Goal: Task Accomplishment & Management: Use online tool/utility

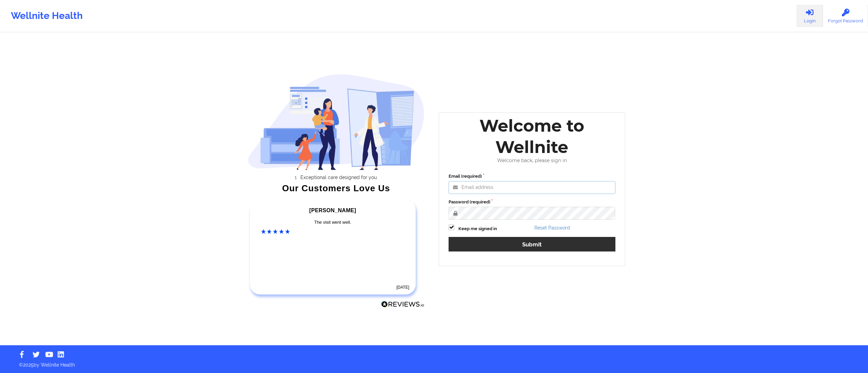
type input "sunday.omebe@wellnite.com"
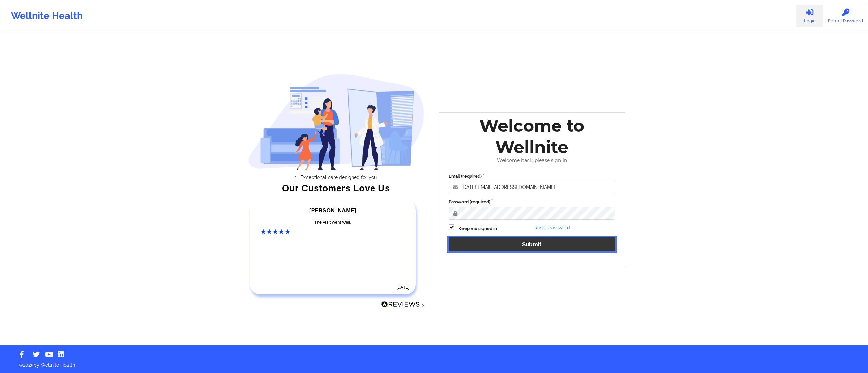
click at [525, 245] on button "Submit" at bounding box center [531, 244] width 167 height 15
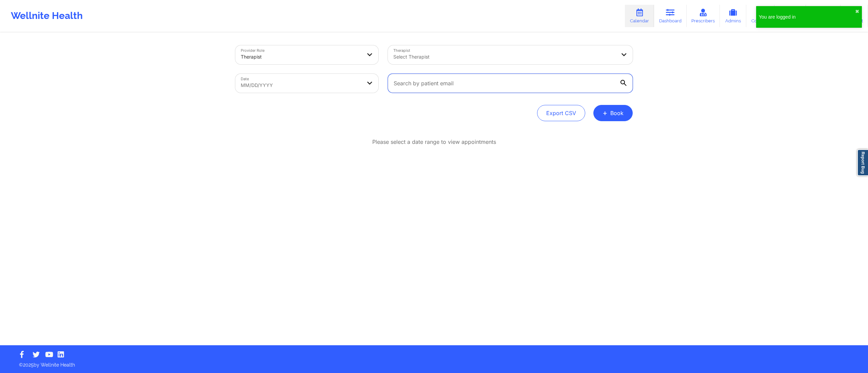
click at [508, 83] on input "text" at bounding box center [510, 83] width 245 height 19
paste input "tamahrag@gmail.com"
type input "tamahrag@gmail.com"
click at [305, 81] on body "You are logged in ✖︎ Wellnite Health Calendar Dashboard Prescribers Admins Coac…" at bounding box center [434, 186] width 868 height 373
select select "2025-8"
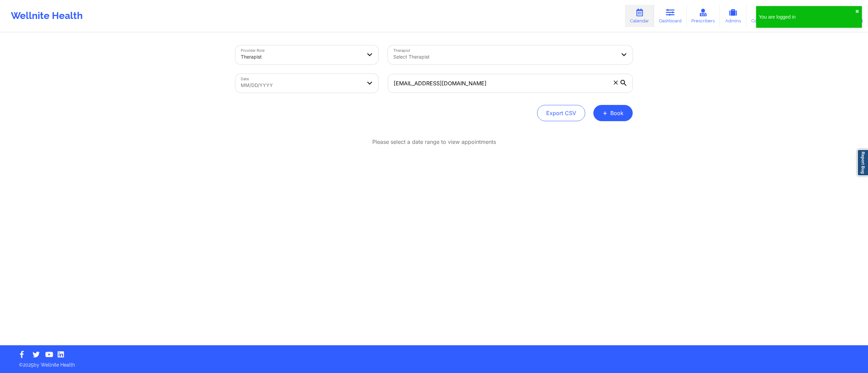
select select "2025-9"
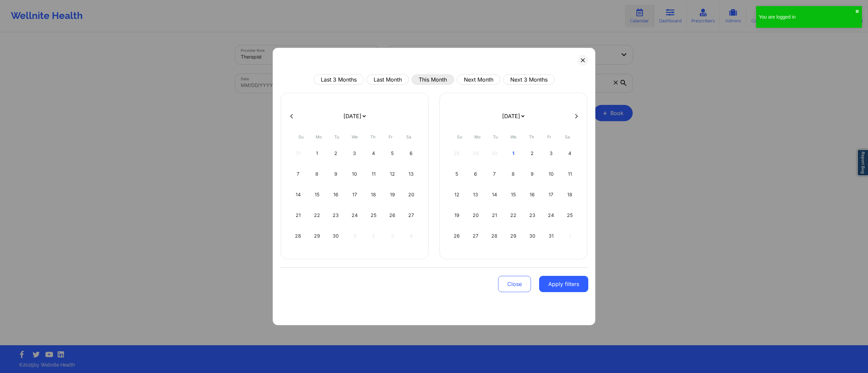
click at [426, 76] on button "This Month" at bounding box center [432, 80] width 42 height 10
select select "2025-9"
select select "2025-10"
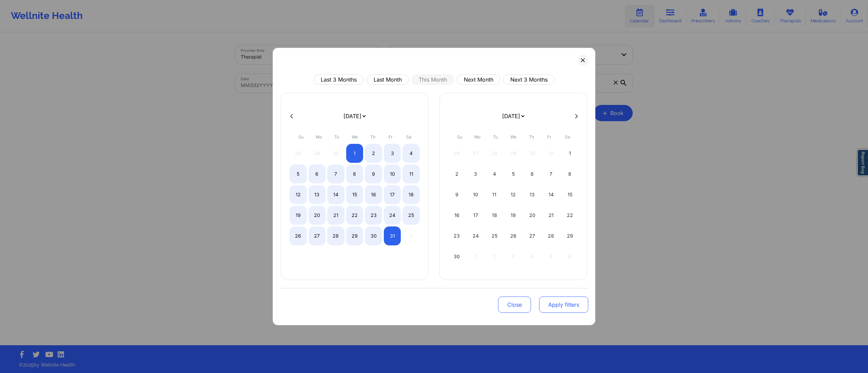
click at [546, 303] on button "Apply filters" at bounding box center [563, 305] width 49 height 16
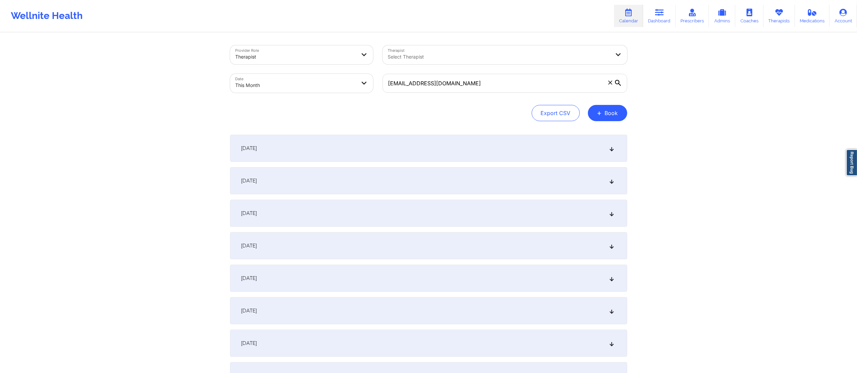
click at [333, 79] on body "Wellnite Health Calendar Dashboard Prescribers Admins Coaches Therapists Medica…" at bounding box center [428, 186] width 857 height 373
select select "2025-9"
select select "2025-10"
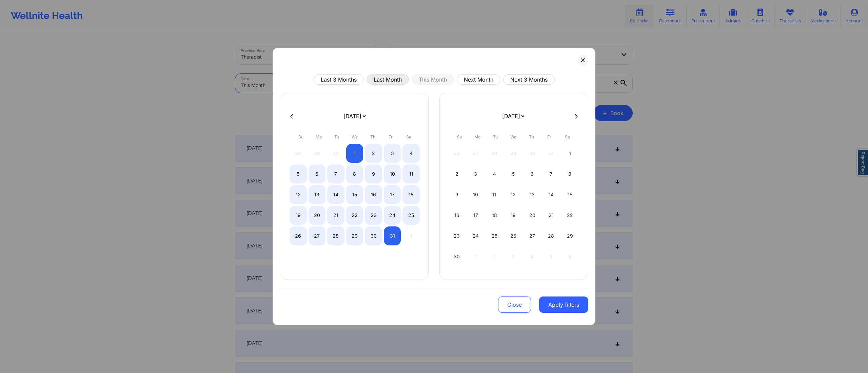
click at [389, 80] on button "Last Month" at bounding box center [387, 80] width 42 height 10
select select "2025-8"
select select "2025-9"
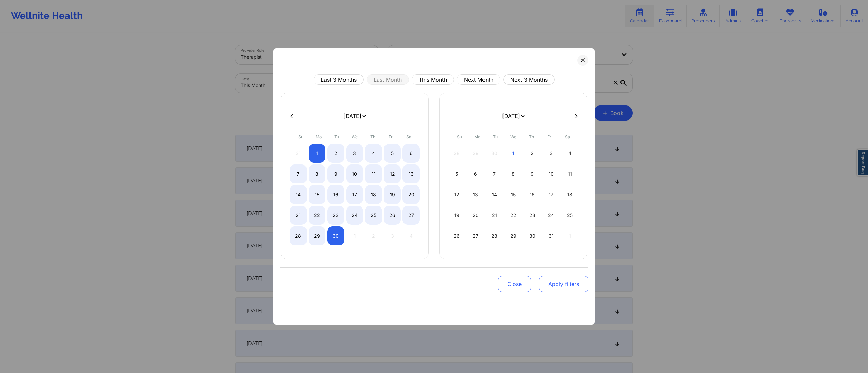
click at [565, 291] on button "Apply filters" at bounding box center [563, 284] width 49 height 16
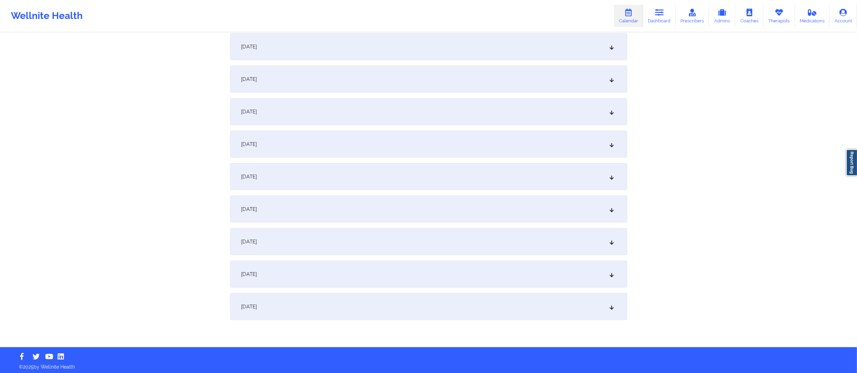
scroll to position [787, 0]
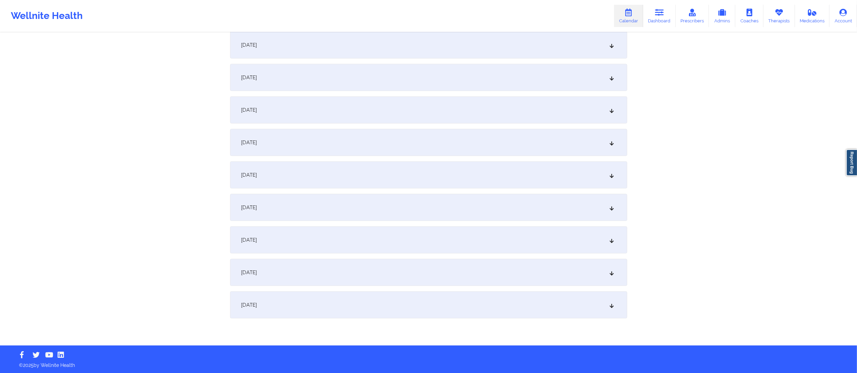
click at [331, 304] on div "[DATE]" at bounding box center [428, 305] width 397 height 27
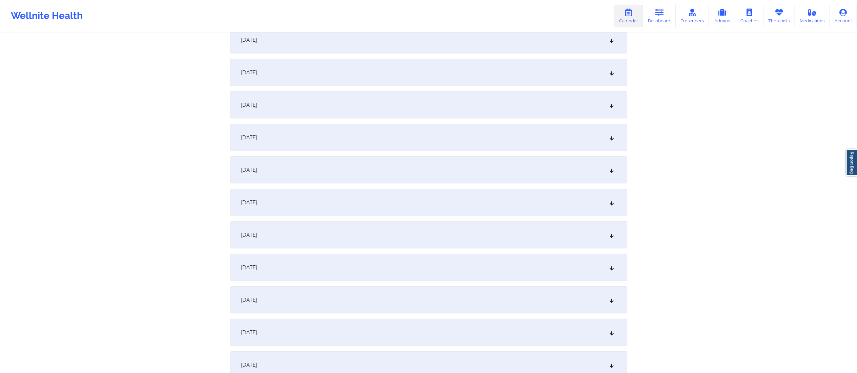
scroll to position [0, 0]
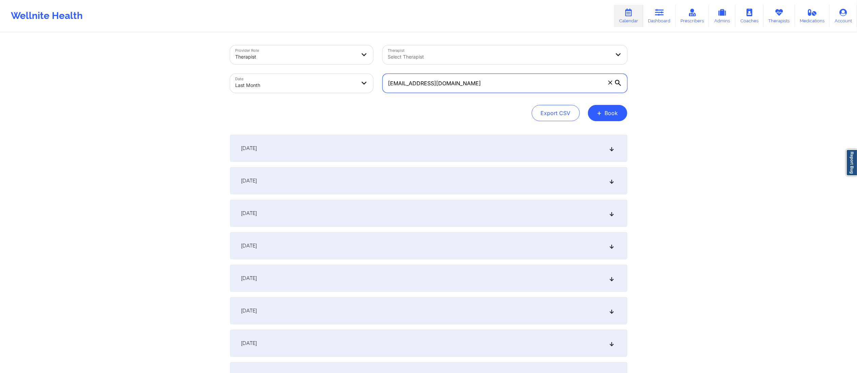
drag, startPoint x: 464, startPoint y: 86, endPoint x: 378, endPoint y: 84, distance: 86.1
click at [378, 84] on div "tamahrag@gmail.com" at bounding box center [505, 83] width 254 height 28
paste input "evanslamanda2"
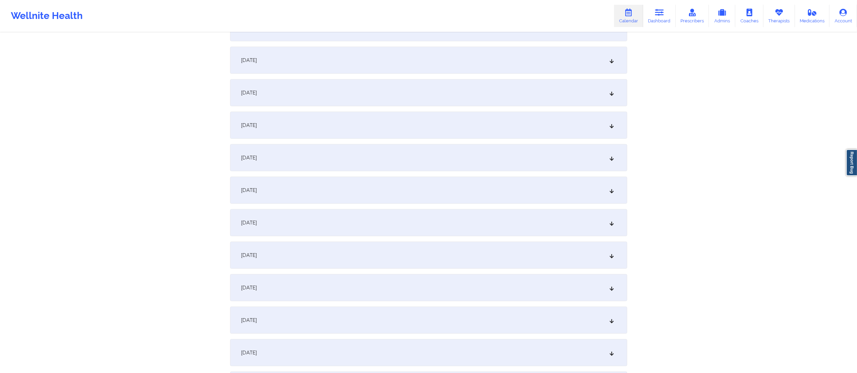
scroll to position [787, 0]
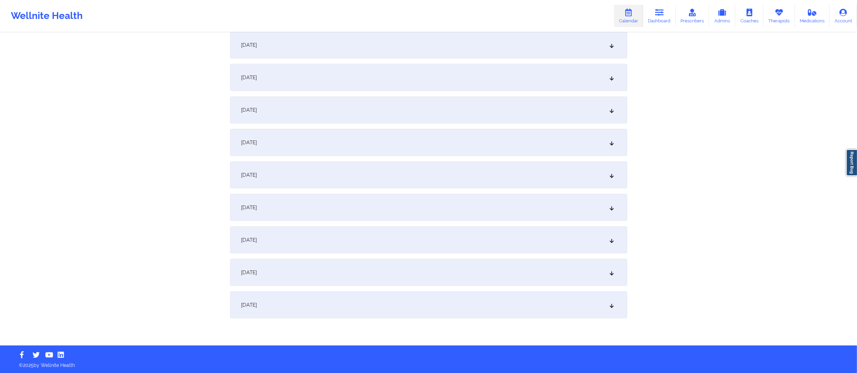
click at [345, 301] on div "[DATE]" at bounding box center [428, 305] width 397 height 27
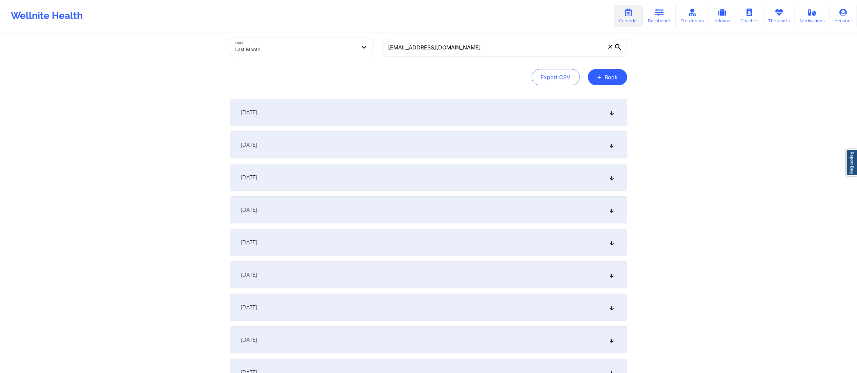
scroll to position [0, 0]
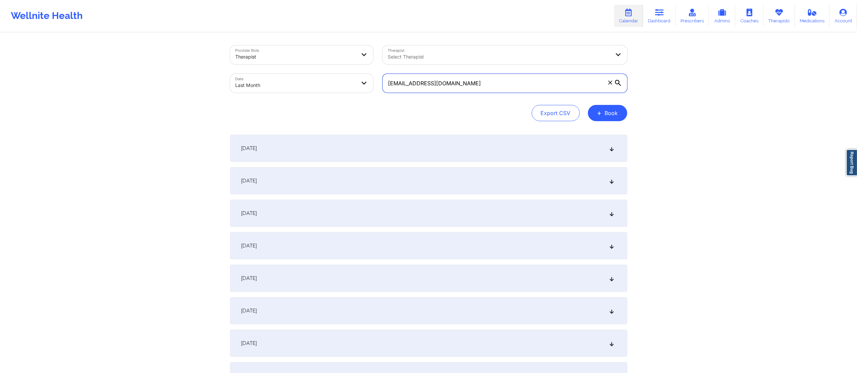
drag, startPoint x: 521, startPoint y: 79, endPoint x: 354, endPoint y: 92, distance: 167.5
click at [354, 92] on div "Provider Role Therapist Therapist Select Therapist Date Last Month evanslamanda…" at bounding box center [428, 69] width 407 height 57
paste input "margaretstein9"
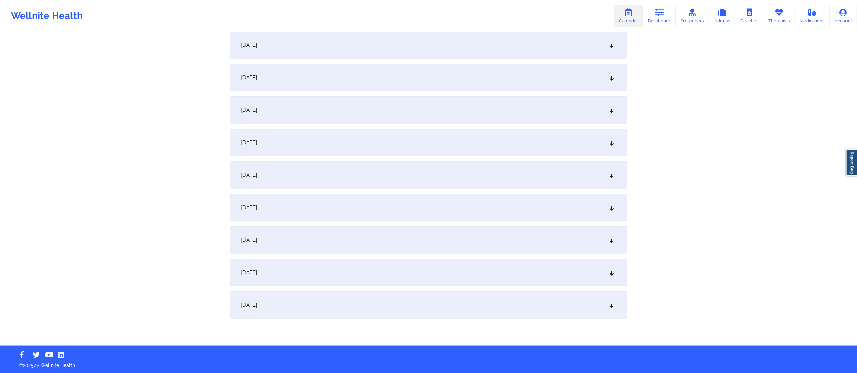
click at [437, 307] on div "[DATE]" at bounding box center [428, 305] width 397 height 27
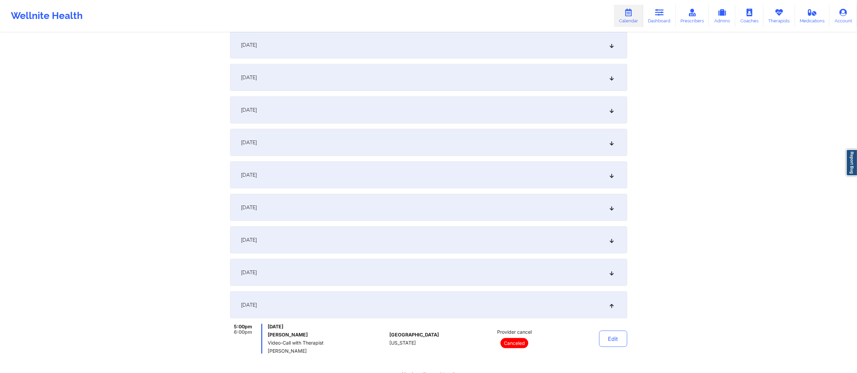
scroll to position [0, 0]
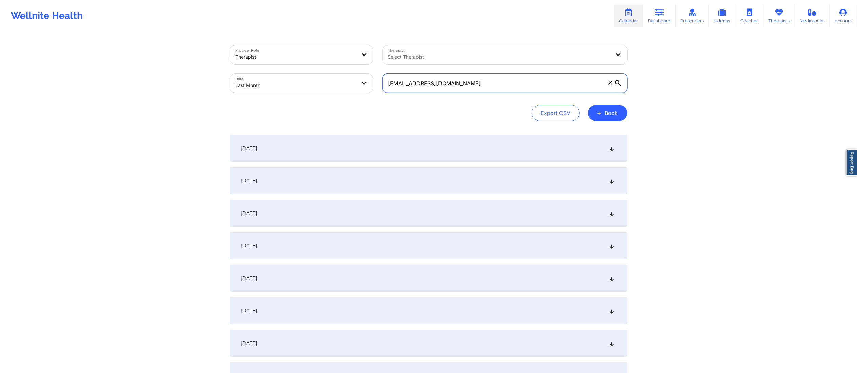
drag, startPoint x: 540, startPoint y: 82, endPoint x: 349, endPoint y: 96, distance: 191.3
click at [349, 96] on div "Provider Role Therapist Therapist Select Therapist Date Last Month margaretstei…" at bounding box center [428, 69] width 407 height 57
paste input "katelynk1994"
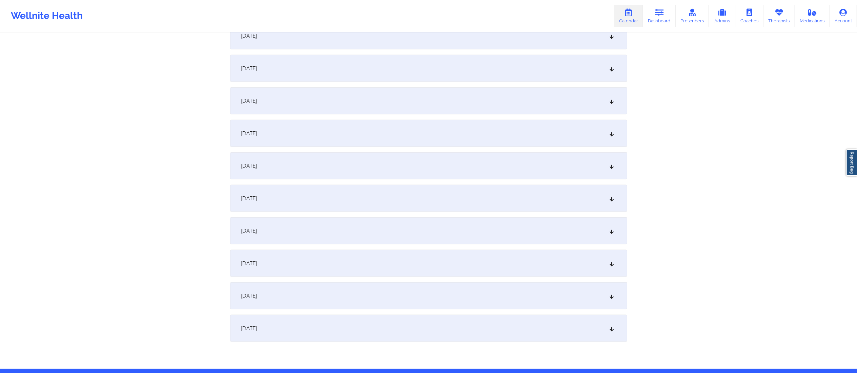
scroll to position [787, 0]
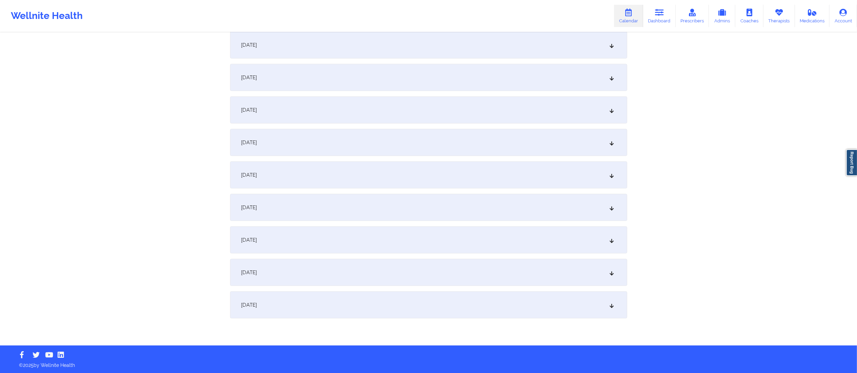
type input "katelynk1994@gmail.com"
click at [332, 143] on div "[DATE]" at bounding box center [428, 142] width 397 height 27
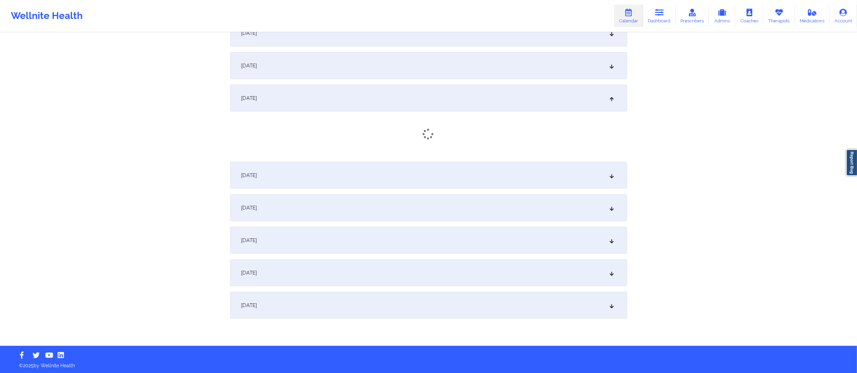
scroll to position [831, 0]
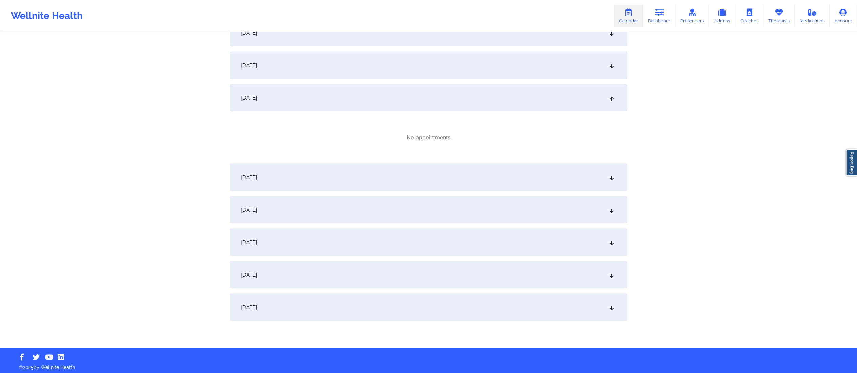
click at [349, 66] on div "[DATE]" at bounding box center [428, 65] width 397 height 27
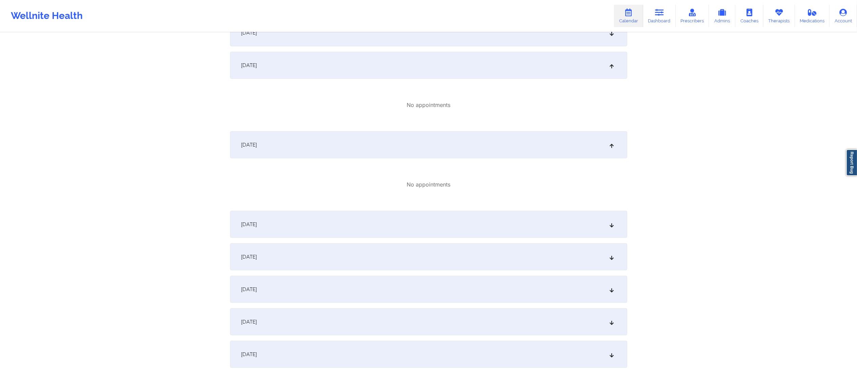
click at [380, 63] on div "[DATE]" at bounding box center [428, 65] width 397 height 27
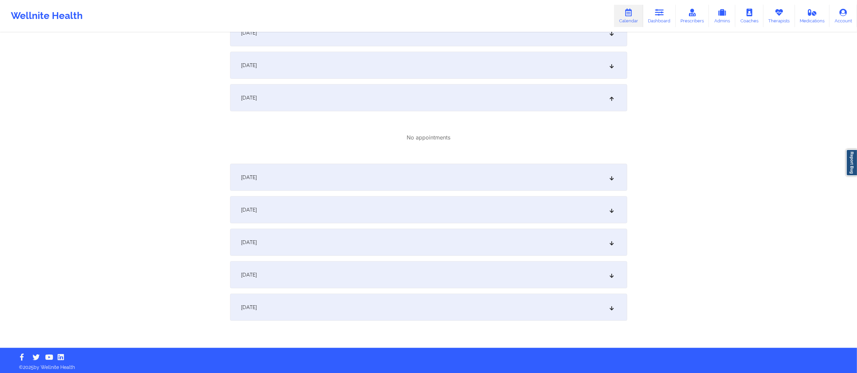
click at [370, 99] on div "[DATE]" at bounding box center [428, 97] width 397 height 27
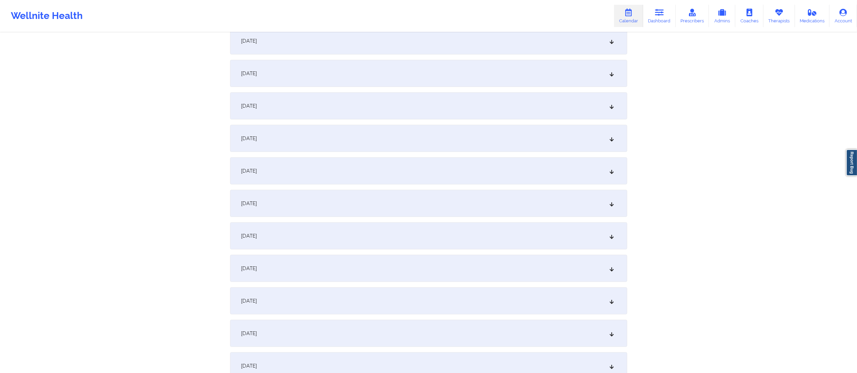
scroll to position [659, 0]
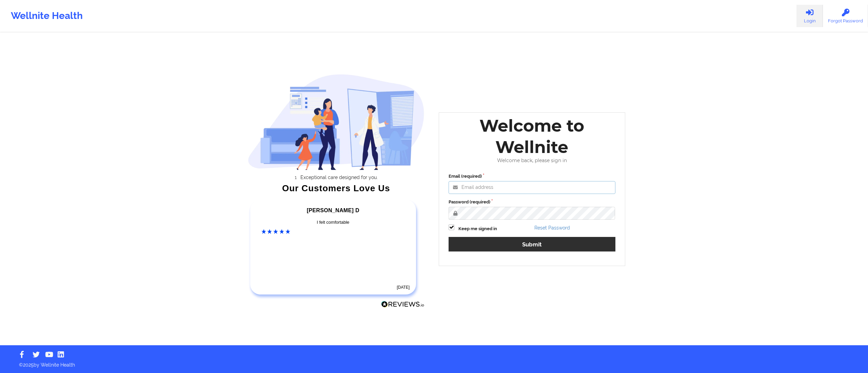
type input "[DATE][EMAIL_ADDRESS][DOMAIN_NAME]"
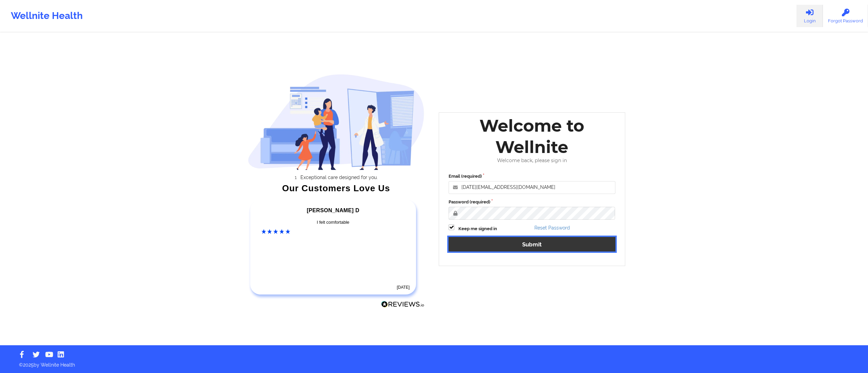
click at [519, 244] on button "Submit" at bounding box center [531, 244] width 167 height 15
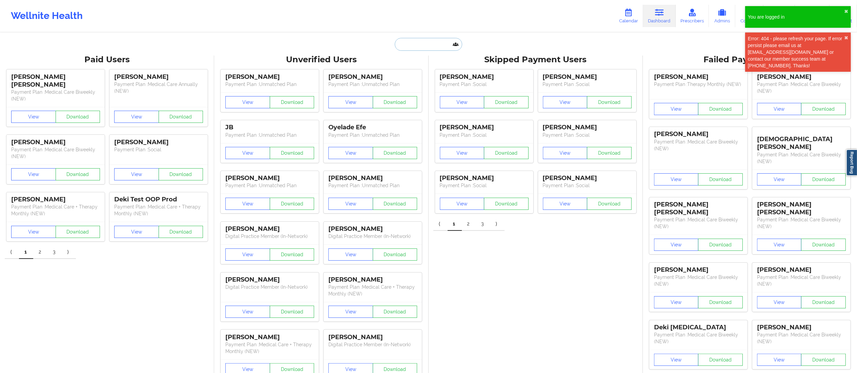
click at [414, 44] on input "text" at bounding box center [428, 44] width 67 height 13
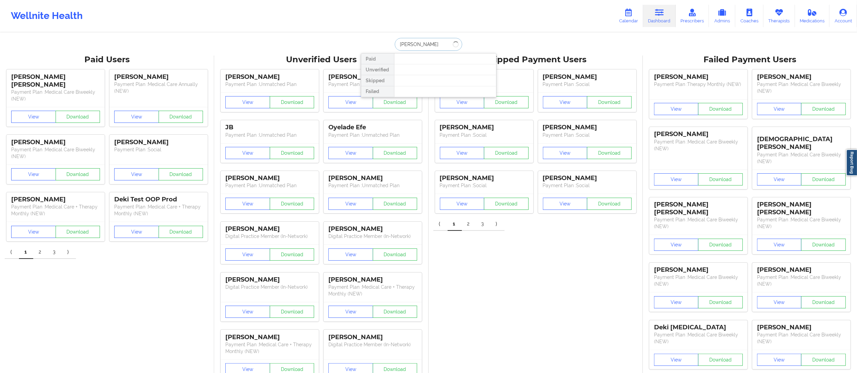
type input "Tamara u"
click at [431, 80] on div "Tamara Urling - tamahrag@gmail.com" at bounding box center [445, 74] width 91 height 13
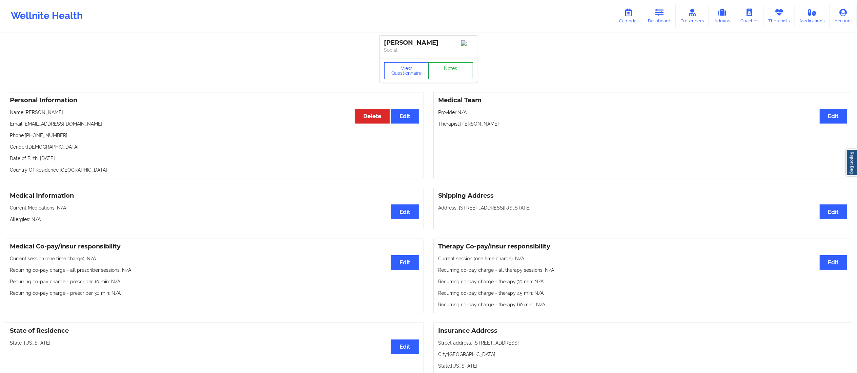
click at [449, 72] on link "Notes" at bounding box center [450, 70] width 45 height 17
drag, startPoint x: 24, startPoint y: 124, endPoint x: 104, endPoint y: 122, distance: 79.3
click at [104, 122] on div "Personal Information Edit Delete Name: Tamara Urling Email: tamahrag@gmail.com …" at bounding box center [214, 135] width 419 height 86
drag, startPoint x: 0, startPoint y: 0, endPoint x: 650, endPoint y: 17, distance: 650.3
click at [650, 17] on link "Dashboard" at bounding box center [659, 16] width 33 height 22
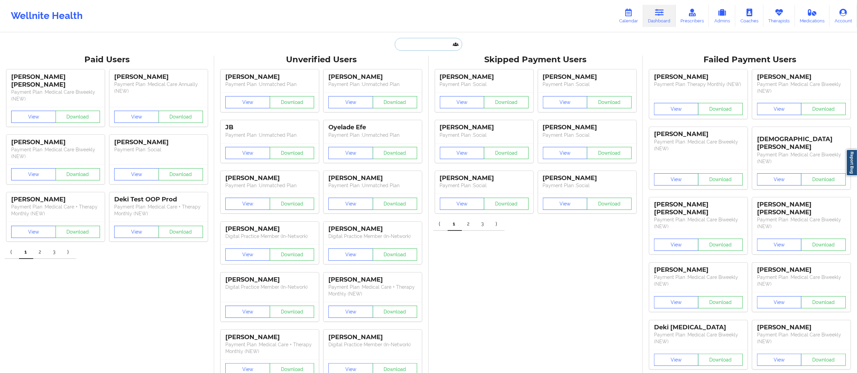
click at [414, 44] on input "text" at bounding box center [428, 44] width 67 height 13
paste input "amywhite@gse.harvard.edu"
type input "amywhite@gse.harvard.edu"
click at [425, 74] on div "[PERSON_NAME] - [EMAIL_ADDRESS][DOMAIN_NAME]" at bounding box center [445, 74] width 91 height 13
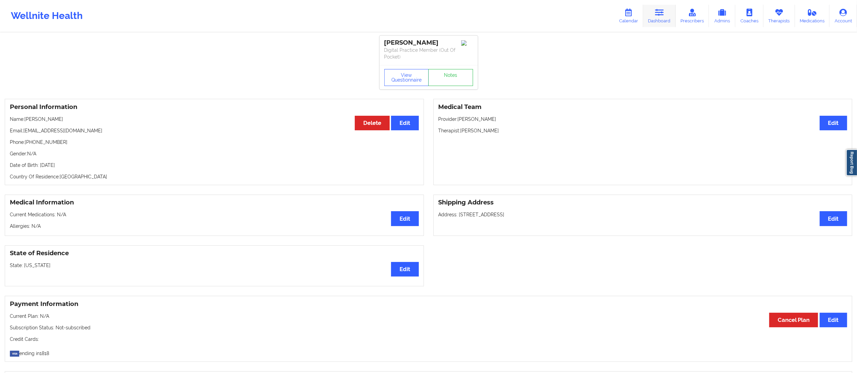
click at [661, 19] on link "Dashboard" at bounding box center [659, 16] width 33 height 22
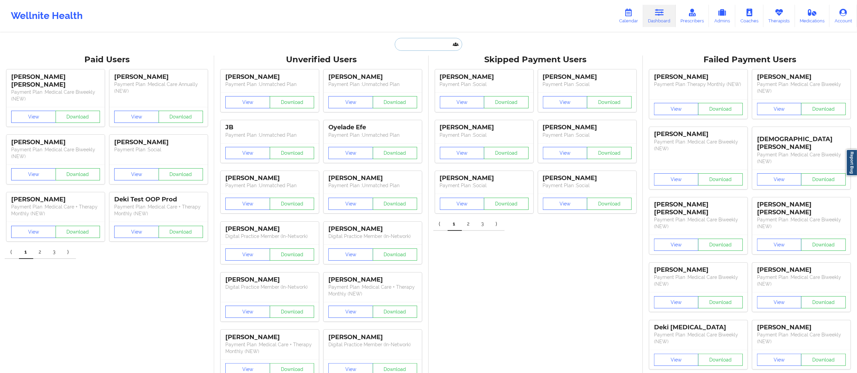
click at [412, 49] on input "text" at bounding box center [428, 44] width 67 height 13
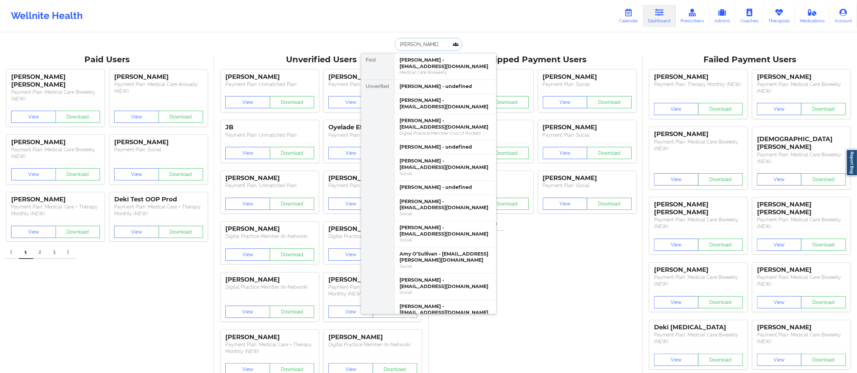
type input "[PERSON_NAME]"
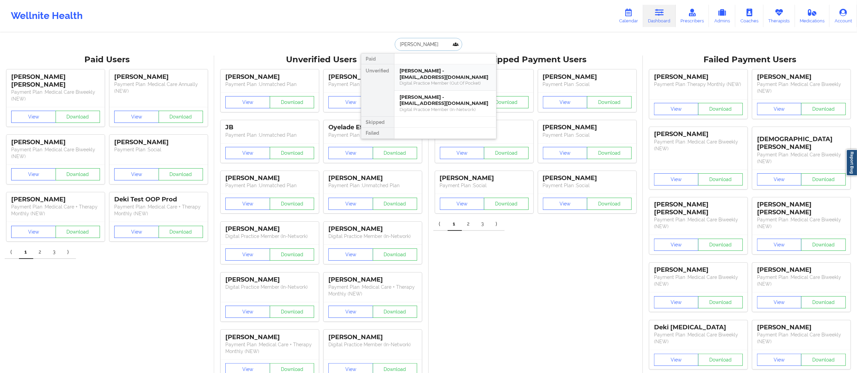
click at [438, 82] on div "Digital Practice Member (Out Of Pocket)" at bounding box center [445, 83] width 91 height 6
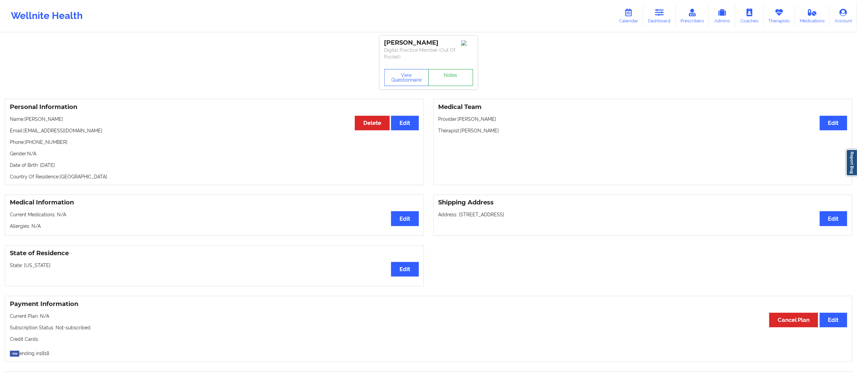
click at [444, 73] on link "Notes" at bounding box center [450, 77] width 45 height 17
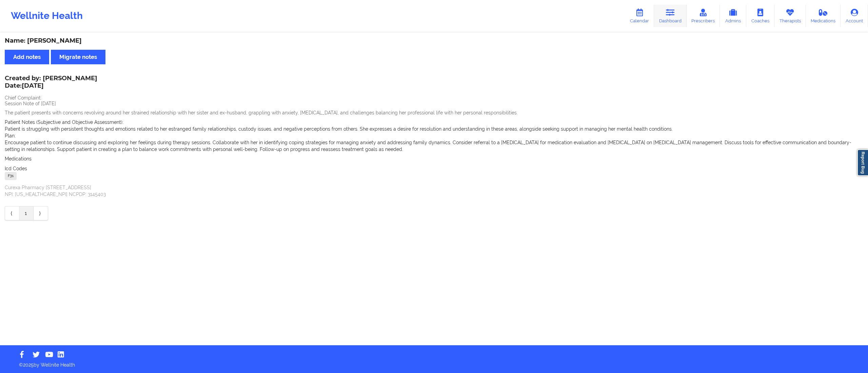
click at [666, 20] on link "Dashboard" at bounding box center [670, 16] width 33 height 22
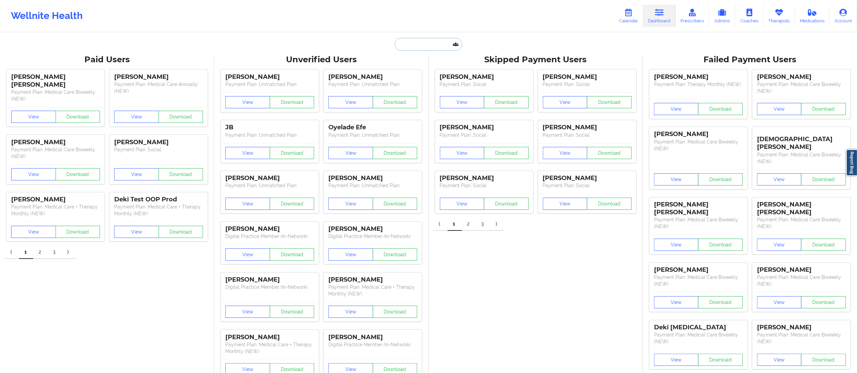
click at [431, 45] on input "text" at bounding box center [428, 44] width 67 height 13
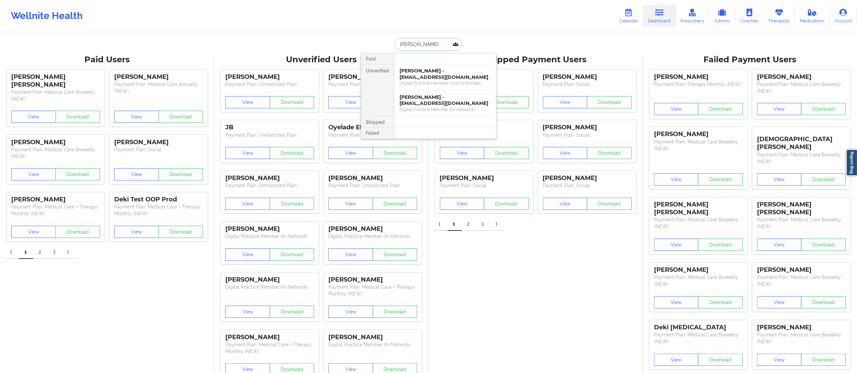
type input "amy white"
click at [422, 102] on div "[PERSON_NAME] - [EMAIL_ADDRESS][DOMAIN_NAME]" at bounding box center [445, 100] width 91 height 13
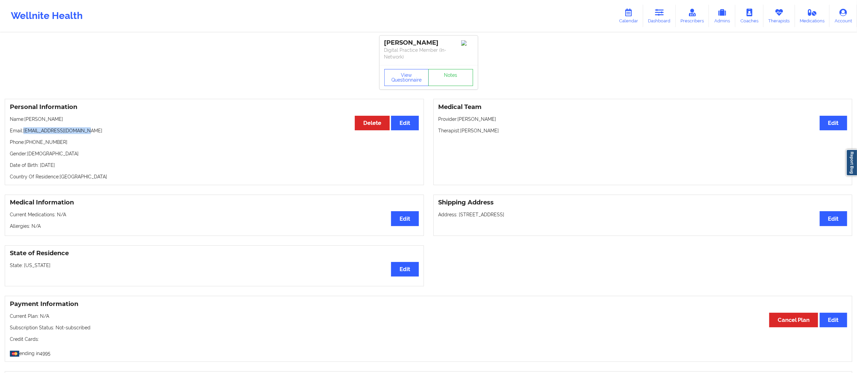
drag, startPoint x: 25, startPoint y: 128, endPoint x: 131, endPoint y: 128, distance: 106.4
click at [131, 128] on p "Email: practicalgrasp@gmail.com" at bounding box center [214, 130] width 409 height 7
copy p "practicalgrasp@gmail.com"
drag, startPoint x: 23, startPoint y: 120, endPoint x: 48, endPoint y: 115, distance: 25.3
click at [48, 115] on div "Personal Information Edit Delete Name: Amy White Email: practicalgrasp@gmail.co…" at bounding box center [214, 142] width 419 height 86
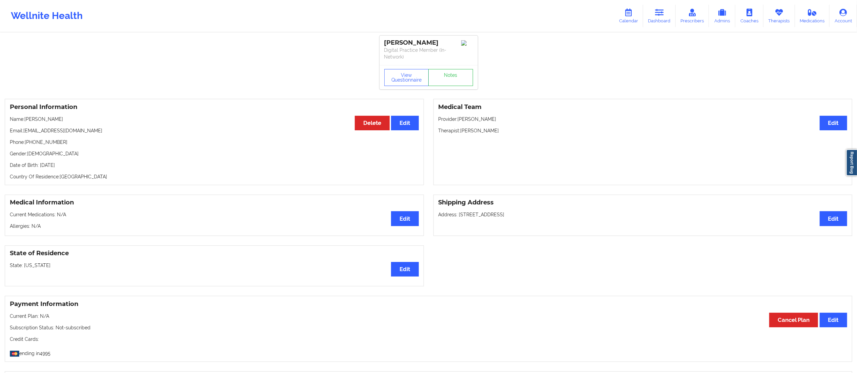
click at [13, 127] on p "Email: practicalgrasp@gmail.com" at bounding box center [214, 130] width 409 height 7
drag, startPoint x: 25, startPoint y: 120, endPoint x: 68, endPoint y: 119, distance: 43.4
click at [68, 119] on p "Name: Amy White" at bounding box center [214, 119] width 409 height 7
copy p "Amy White"
click at [446, 81] on link "Notes" at bounding box center [450, 77] width 45 height 17
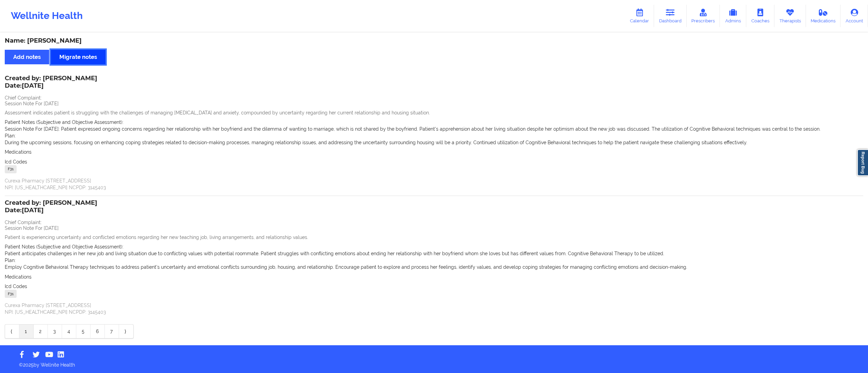
click at [74, 59] on button "Migrate notes" at bounding box center [78, 57] width 55 height 15
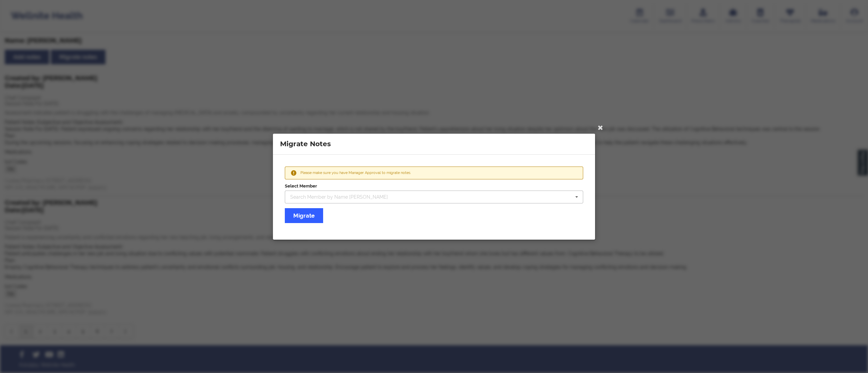
click at [350, 196] on div "Search Member by Name i.e. Peter" at bounding box center [339, 197] width 98 height 5
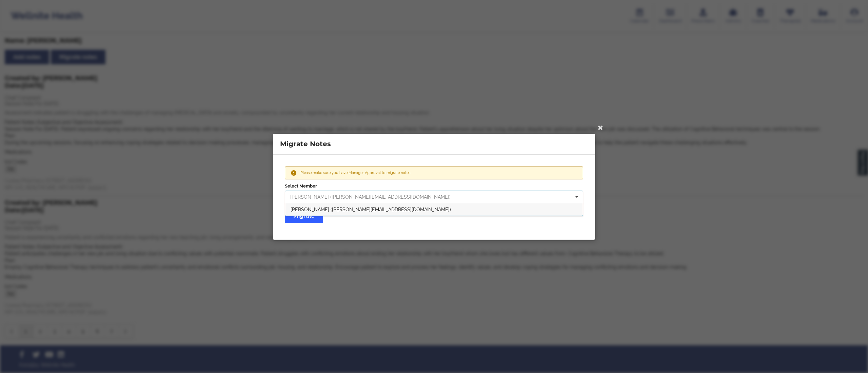
paste input "amywhite@gse.harvard.edu"
type input "amywhite@gse.harvard.edu"
click at [360, 209] on span "Amy White (amywhite@gse.harvard.edu)" at bounding box center [370, 209] width 160 height 5
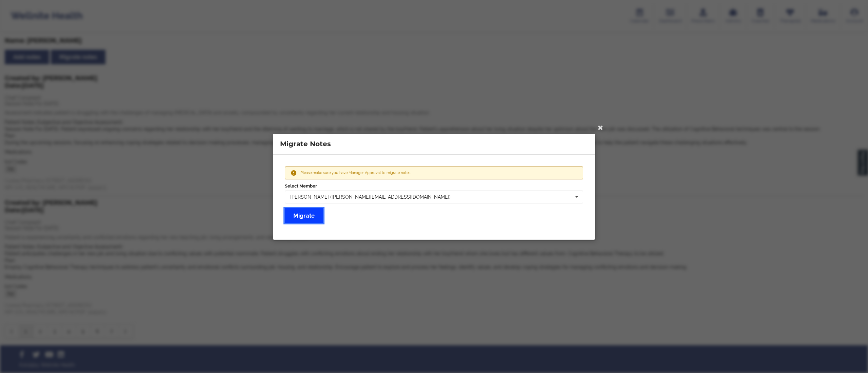
click at [300, 215] on button "Migrate" at bounding box center [304, 215] width 38 height 15
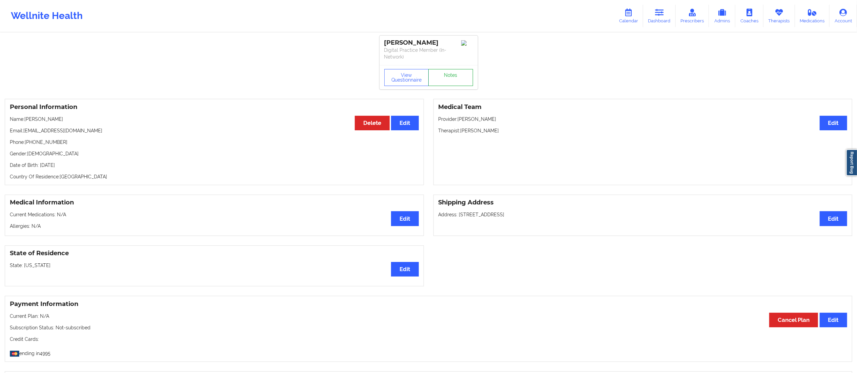
click at [446, 81] on link "Notes" at bounding box center [450, 77] width 45 height 17
click at [367, 125] on button "Delete" at bounding box center [372, 123] width 35 height 15
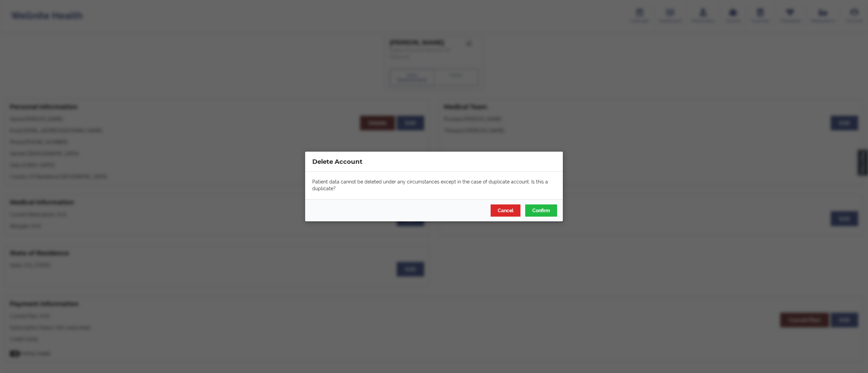
click at [220, 145] on div "Delete Account Patient data cannot be deleted under any circumstances except in…" at bounding box center [434, 186] width 868 height 373
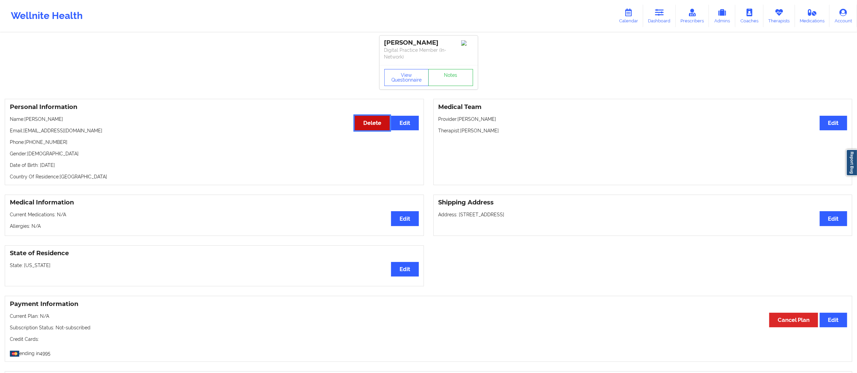
click at [370, 124] on button "Delete" at bounding box center [372, 123] width 35 height 15
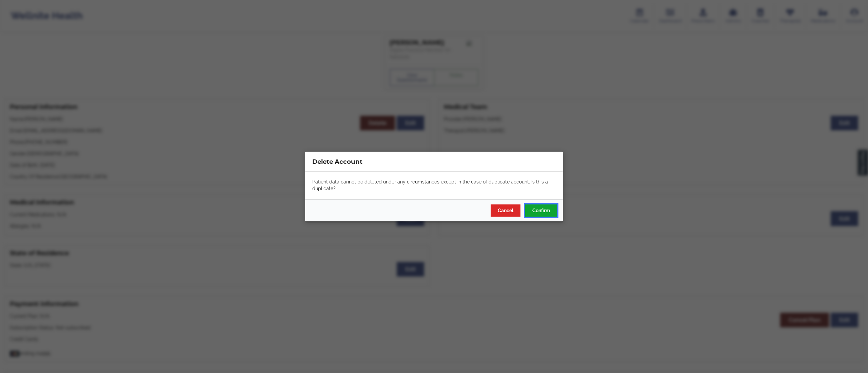
click at [529, 214] on button "Confirm" at bounding box center [541, 211] width 32 height 12
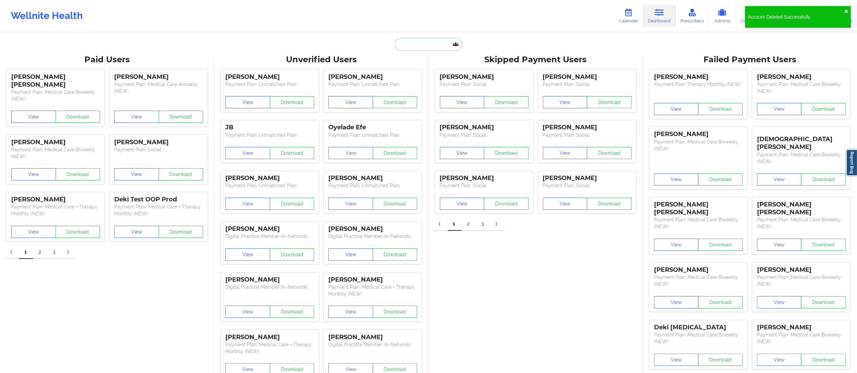
click at [423, 47] on input "text" at bounding box center [428, 44] width 67 height 13
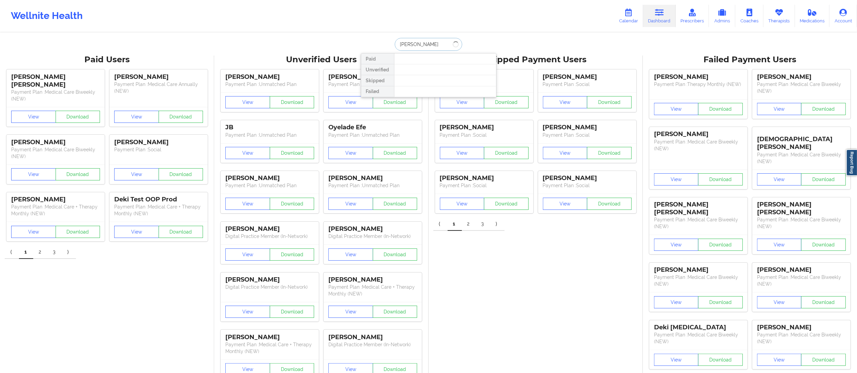
type input "Amy white"
click at [428, 78] on div "Amy White - amywhite@gse.harvard.edu" at bounding box center [445, 74] width 91 height 13
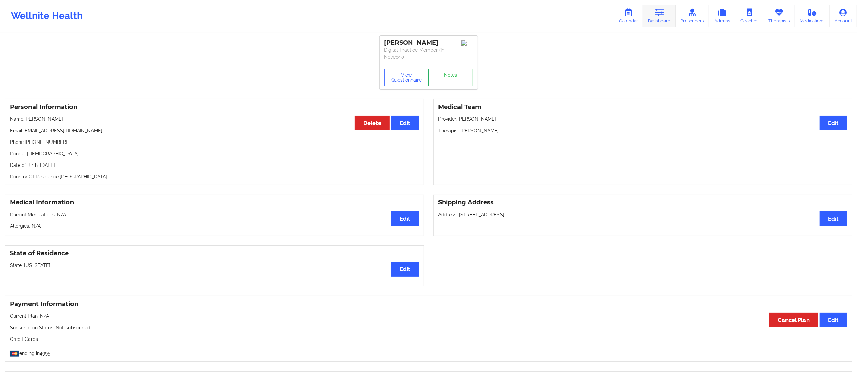
click at [658, 19] on link "Dashboard" at bounding box center [659, 16] width 33 height 22
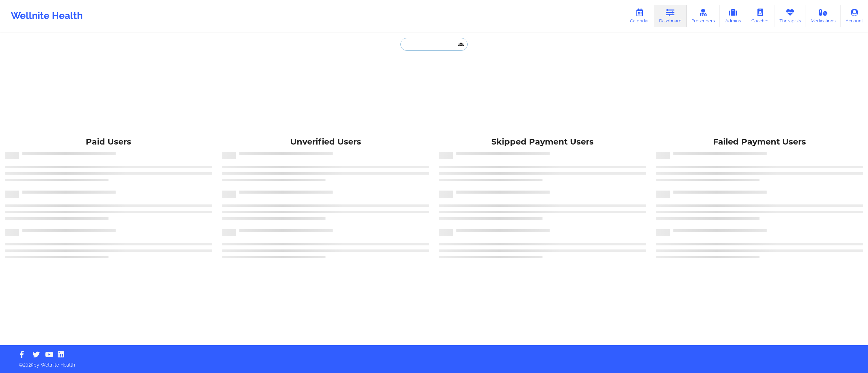
click at [422, 45] on input "text" at bounding box center [433, 44] width 67 height 13
type input "[PERSON_NAME]"
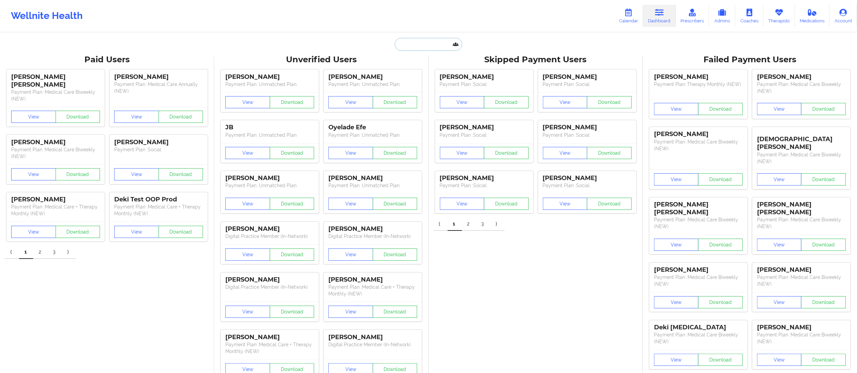
click at [425, 39] on input "text" at bounding box center [428, 44] width 67 height 13
type input "[PERSON_NAME]"
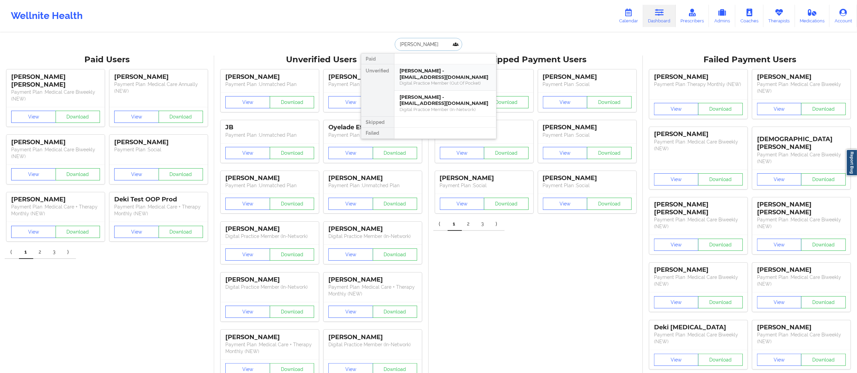
click at [434, 77] on div "[PERSON_NAME] - [EMAIL_ADDRESS][DOMAIN_NAME]" at bounding box center [445, 74] width 91 height 13
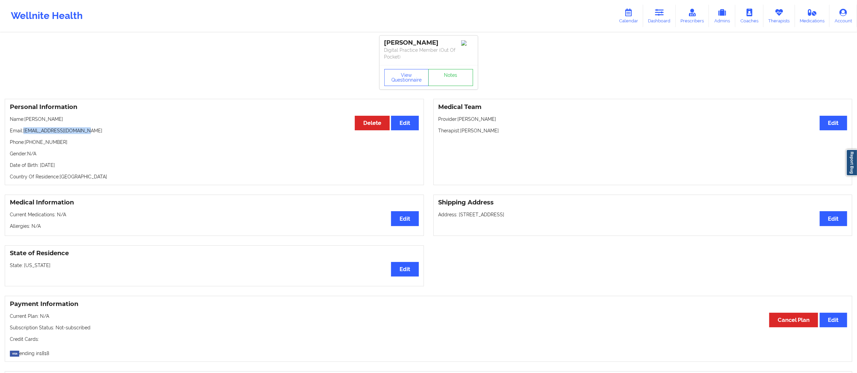
drag, startPoint x: 25, startPoint y: 130, endPoint x: 102, endPoint y: 131, distance: 76.9
click at [102, 131] on p "Email: [EMAIL_ADDRESS][DOMAIN_NAME]" at bounding box center [214, 130] width 409 height 7
copy p "[EMAIL_ADDRESS][DOMAIN_NAME]"
click at [458, 74] on link "Notes" at bounding box center [450, 77] width 45 height 17
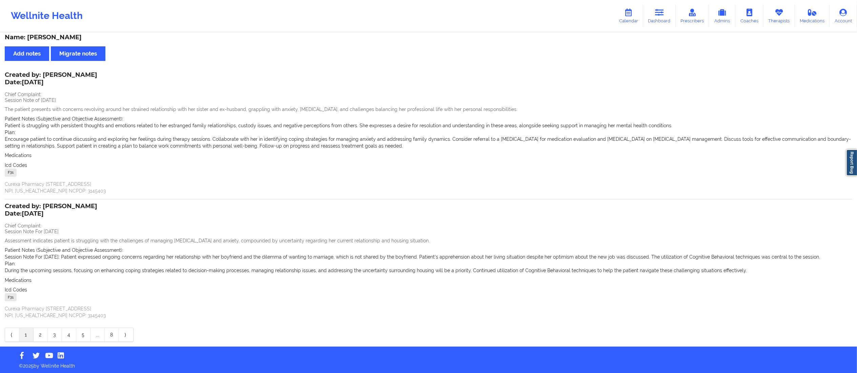
scroll to position [4, 0]
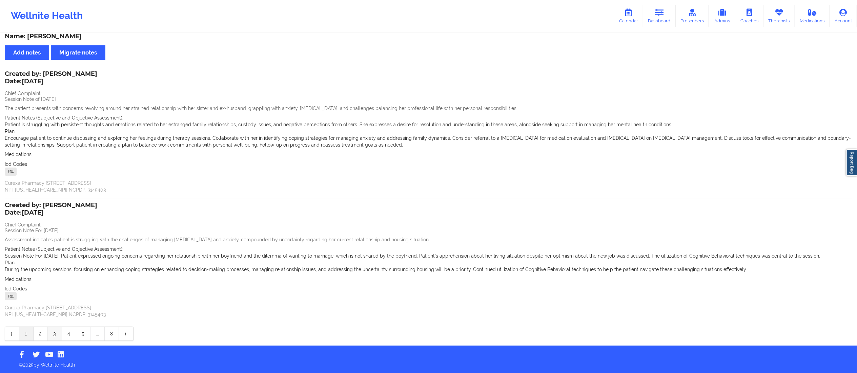
click at [54, 333] on link "3" at bounding box center [55, 334] width 14 height 14
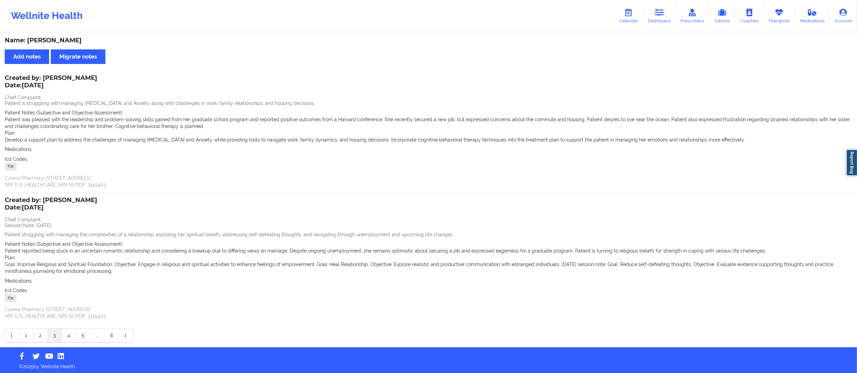
scroll to position [0, 0]
click at [632, 17] on link "Calendar" at bounding box center [628, 16] width 29 height 22
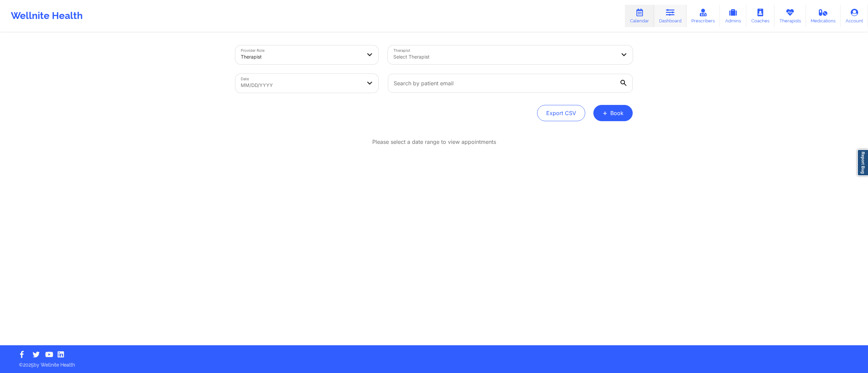
click at [674, 13] on icon at bounding box center [670, 12] width 9 height 7
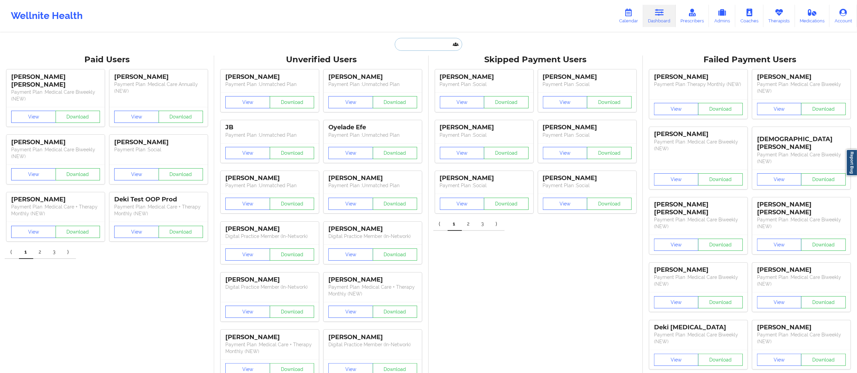
click at [418, 41] on input "text" at bounding box center [428, 44] width 67 height 13
click at [440, 44] on input "text" at bounding box center [428, 44] width 67 height 13
paste input "[EMAIL_ADDRESS][DOMAIN_NAME]"
type input "[EMAIL_ADDRESS][DOMAIN_NAME]"
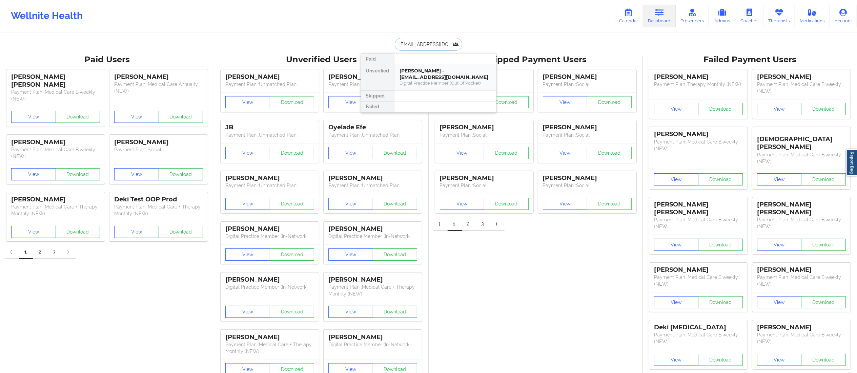
click at [424, 80] on div "[PERSON_NAME] - [EMAIL_ADDRESS][DOMAIN_NAME]" at bounding box center [445, 74] width 91 height 13
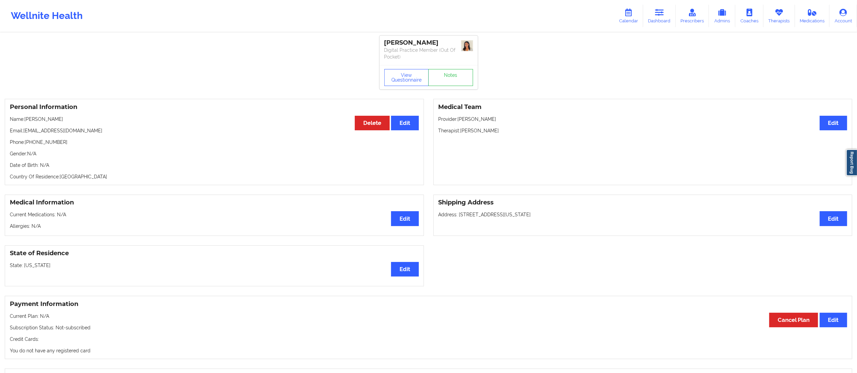
drag, startPoint x: 657, startPoint y: 17, endPoint x: 618, endPoint y: 31, distance: 41.1
click at [657, 17] on link "Dashboard" at bounding box center [659, 16] width 33 height 22
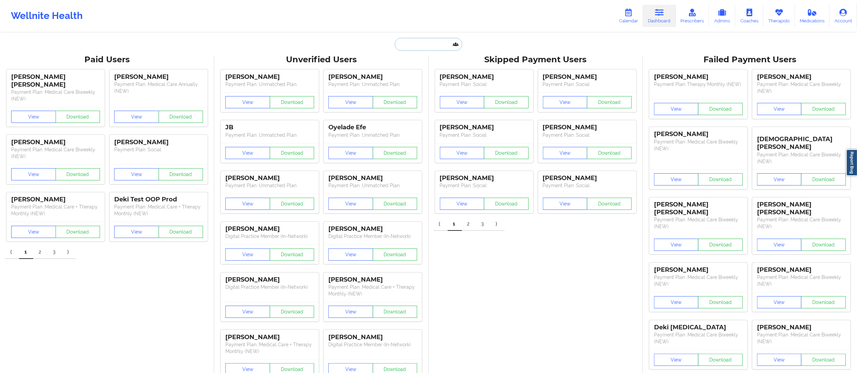
click at [415, 48] on input "text" at bounding box center [428, 44] width 67 height 13
paste input "[EMAIL_ADDRESS][DOMAIN_NAME]"
type input "[EMAIL_ADDRESS][DOMAIN_NAME]"
click at [433, 79] on div "[PERSON_NAME] - [EMAIL_ADDRESS][DOMAIN_NAME]" at bounding box center [445, 74] width 91 height 13
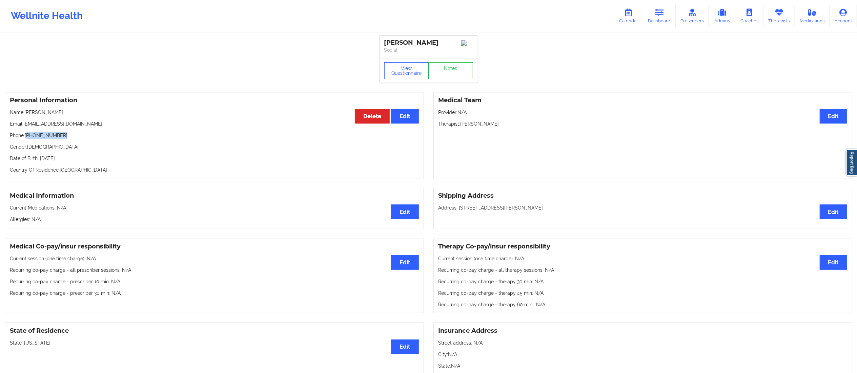
drag, startPoint x: 27, startPoint y: 137, endPoint x: 83, endPoint y: 135, distance: 55.3
click at [83, 135] on p "Phone: [PHONE_NUMBER]" at bounding box center [214, 135] width 409 height 7
copy p "[PHONE_NUMBER]"
drag, startPoint x: 23, startPoint y: 125, endPoint x: 110, endPoint y: 122, distance: 87.2
click at [110, 122] on div "Personal Information Edit Delete Name: [PERSON_NAME] Email: [EMAIL_ADDRESS][DOM…" at bounding box center [214, 135] width 419 height 86
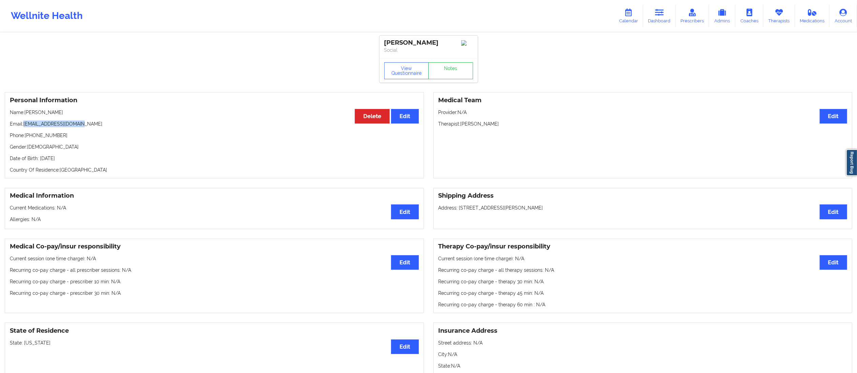
copy p "[EMAIL_ADDRESS][DOMAIN_NAME]"
click at [34, 123] on p "Email: [EMAIL_ADDRESS][DOMAIN_NAME]" at bounding box center [214, 124] width 409 height 7
drag, startPoint x: 24, startPoint y: 127, endPoint x: 97, endPoint y: 120, distance: 73.2
click at [96, 121] on div "Personal Information Edit Delete Name: [PERSON_NAME] Email: [EMAIL_ADDRESS][DOM…" at bounding box center [214, 135] width 419 height 86
copy p "[EMAIL_ADDRESS][DOMAIN_NAME]"
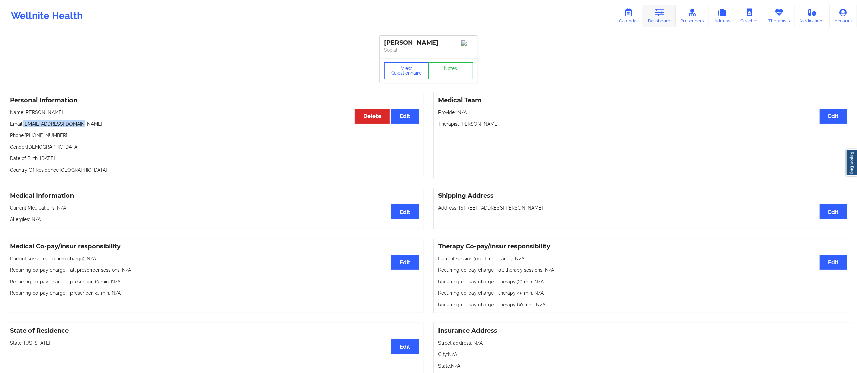
click at [674, 14] on link "Dashboard" at bounding box center [659, 16] width 33 height 22
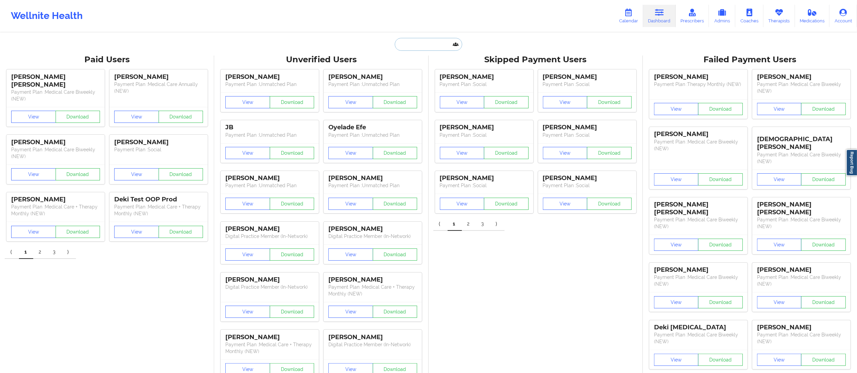
click at [441, 47] on input "text" at bounding box center [428, 44] width 67 height 13
paste input "[EMAIL_ADDRESS][DOMAIN_NAME]"
type input "[EMAIL_ADDRESS][DOMAIN_NAME]"
click at [426, 75] on div "[PERSON_NAME] - [EMAIL_ADDRESS][DOMAIN_NAME]" at bounding box center [445, 74] width 91 height 13
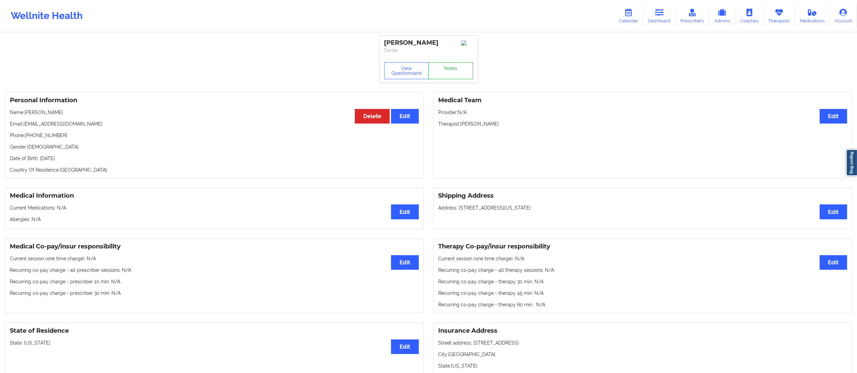
click at [447, 69] on link "Notes" at bounding box center [450, 70] width 45 height 17
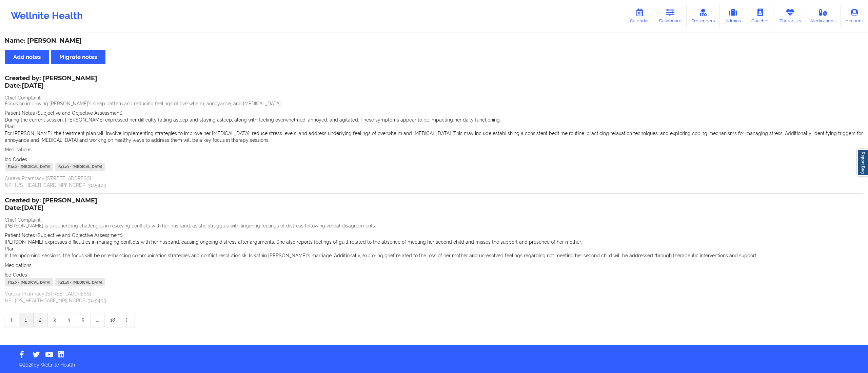
click at [39, 321] on link "2" at bounding box center [41, 320] width 14 height 14
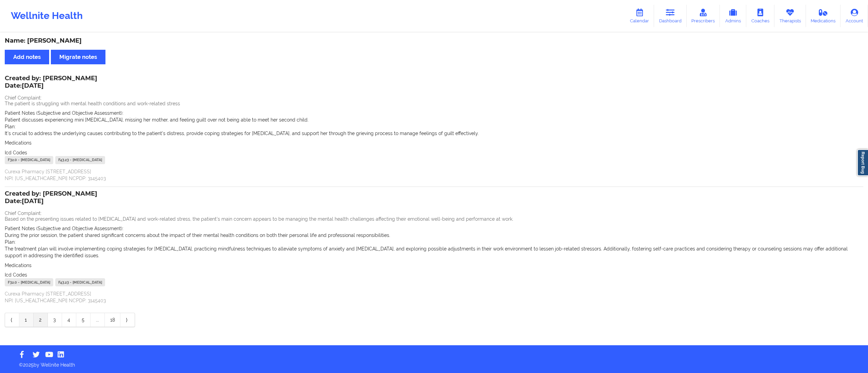
click at [23, 321] on link "1" at bounding box center [26, 320] width 14 height 14
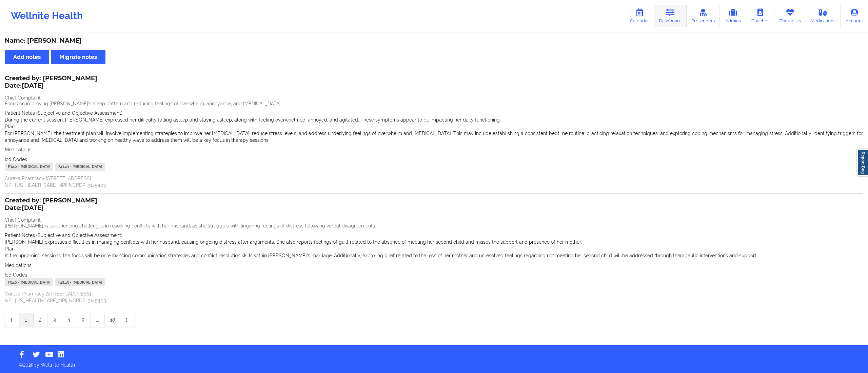
click at [668, 16] on icon at bounding box center [670, 12] width 9 height 7
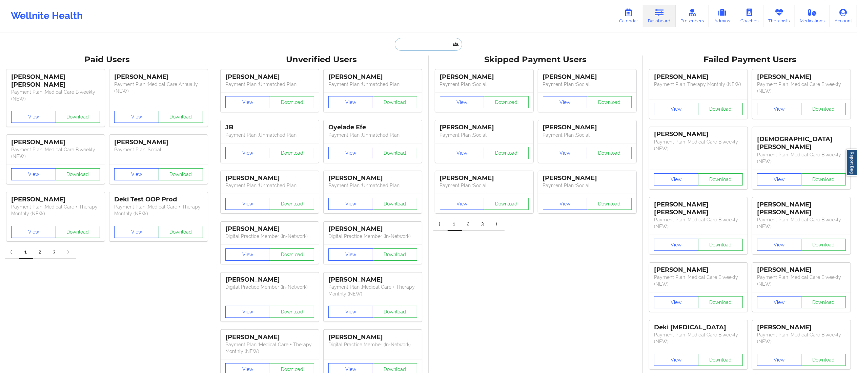
click at [421, 40] on input "text" at bounding box center [428, 44] width 67 height 13
paste input "[PERSON_NAME]"
type input "[PERSON_NAME]"
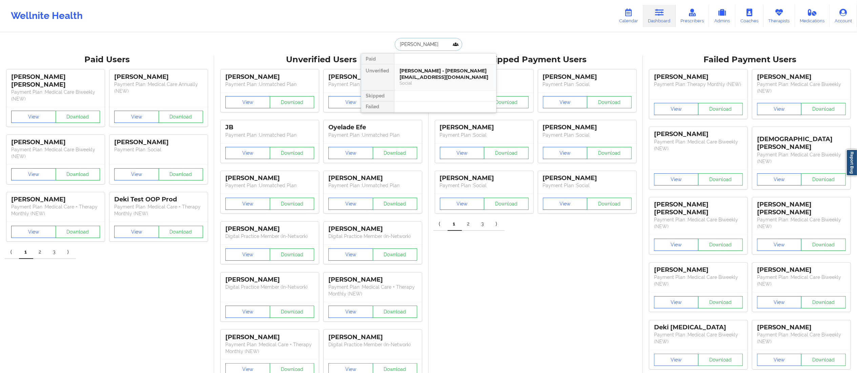
click at [418, 77] on div "Claudia Schuckert - claudia.chinama@yahoo.com" at bounding box center [445, 74] width 91 height 13
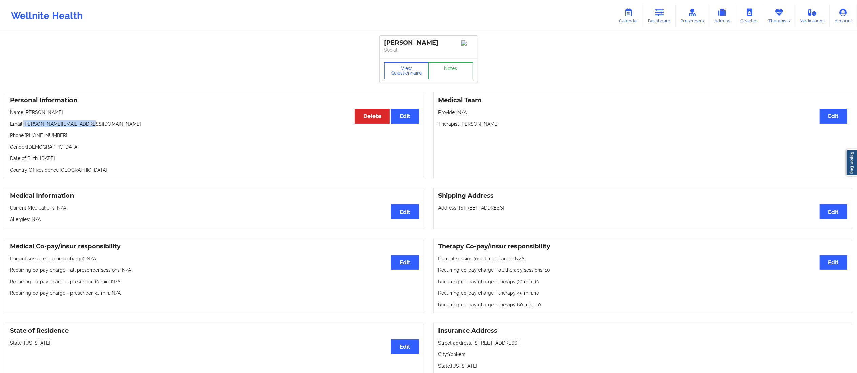
drag, startPoint x: 24, startPoint y: 125, endPoint x: 111, endPoint y: 125, distance: 87.4
click at [110, 125] on p "Email: claudia.chinama@yahoo.com" at bounding box center [214, 124] width 409 height 7
copy p "[PERSON_NAME][EMAIL_ADDRESS][DOMAIN_NAME]"
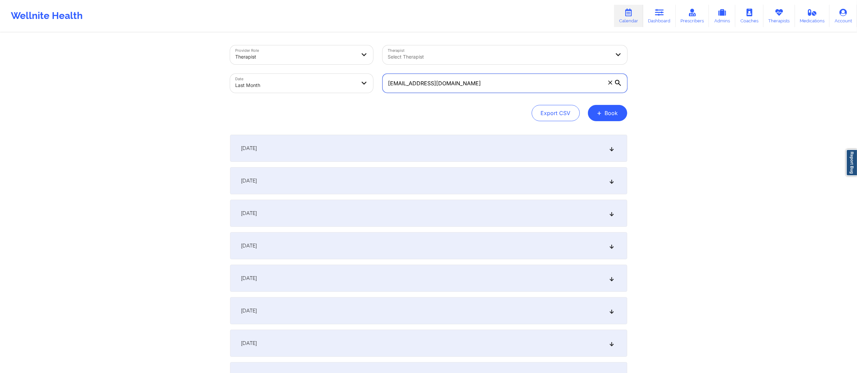
drag, startPoint x: 351, startPoint y: 84, endPoint x: 330, endPoint y: 84, distance: 21.4
click at [330, 84] on div "Provider Role Therapist Therapist Select Therapist Date Last Month katelynk1994…" at bounding box center [428, 69] width 407 height 57
paste input "dameian.knight"
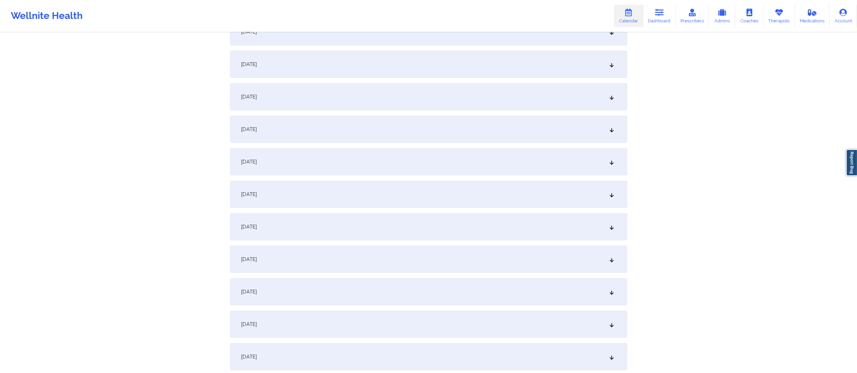
scroll to position [249, 0]
click at [296, 159] on div "[DATE]" at bounding box center [428, 159] width 397 height 27
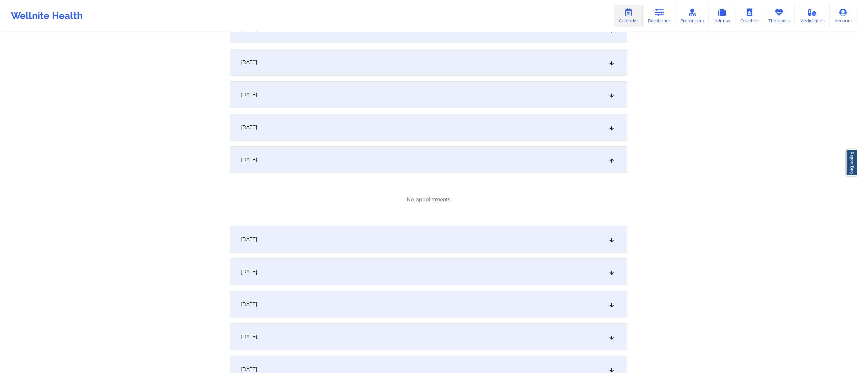
click at [347, 128] on div "[DATE]" at bounding box center [428, 127] width 397 height 27
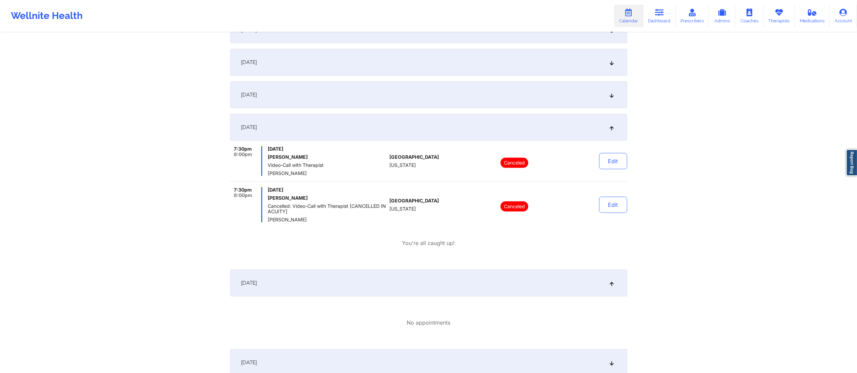
click at [410, 285] on div "[DATE]" at bounding box center [428, 283] width 397 height 27
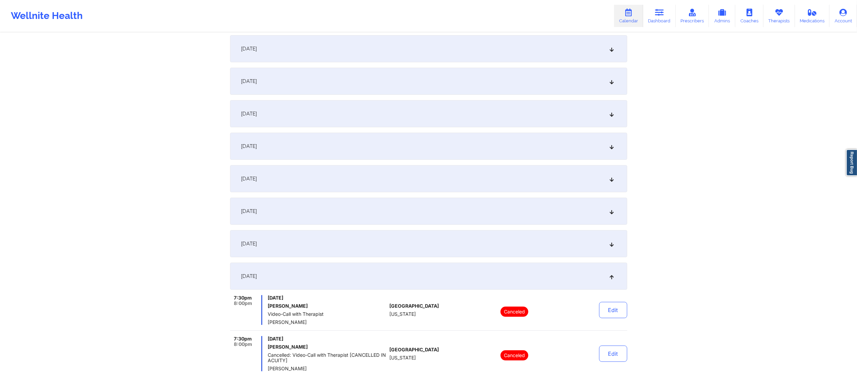
scroll to position [0, 0]
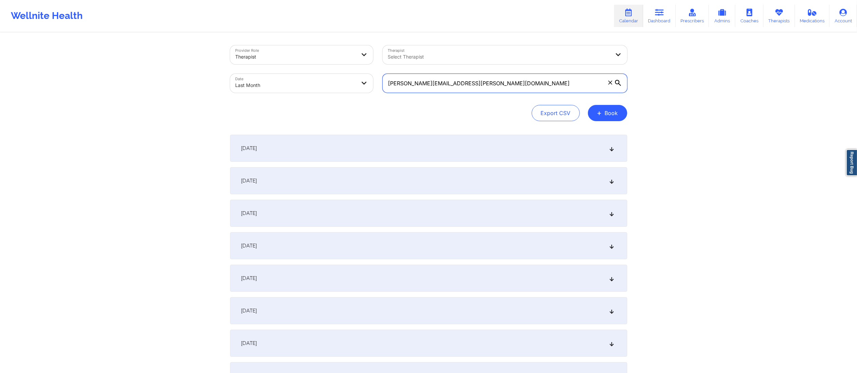
drag, startPoint x: 527, startPoint y: 83, endPoint x: 363, endPoint y: 104, distance: 166.1
click at [363, 104] on div "Provider Role Therapist Therapist Select Therapist Date Last Month dameian.knig…" at bounding box center [428, 83] width 397 height 76
paste input "claudia.chinama@yahoo"
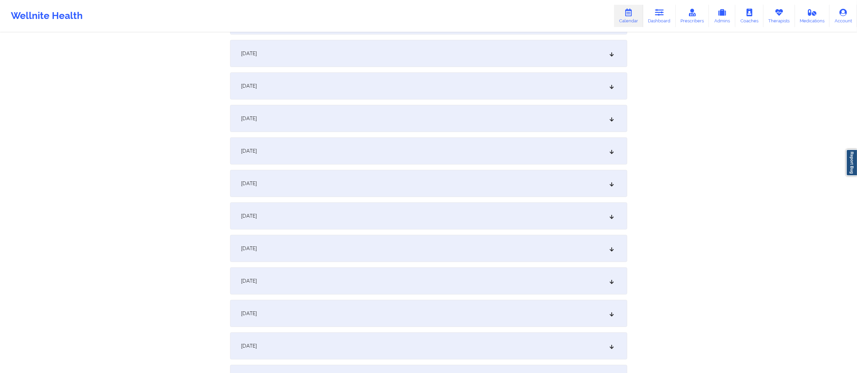
scroll to position [241, 0]
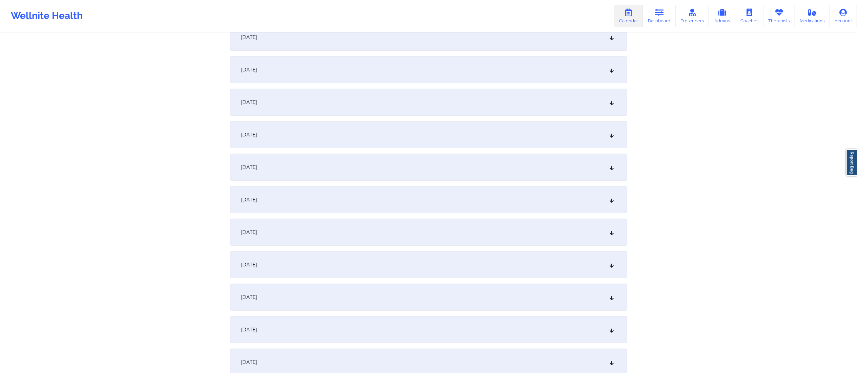
type input "[PERSON_NAME][EMAIL_ADDRESS][DOMAIN_NAME]"
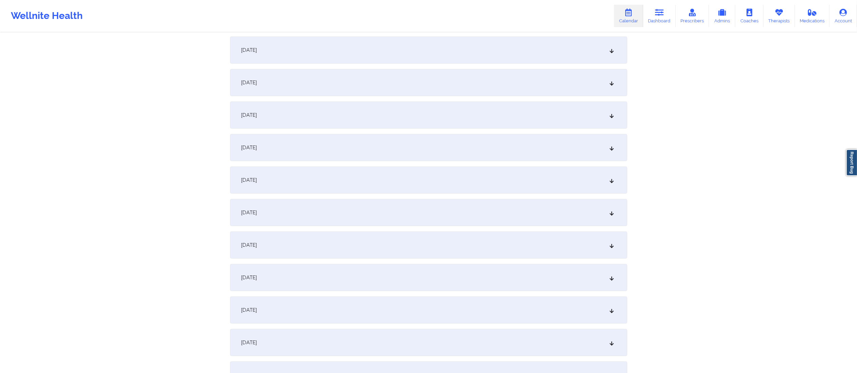
scroll to position [424, 0]
click at [327, 307] on div "[DATE]" at bounding box center [428, 309] width 397 height 27
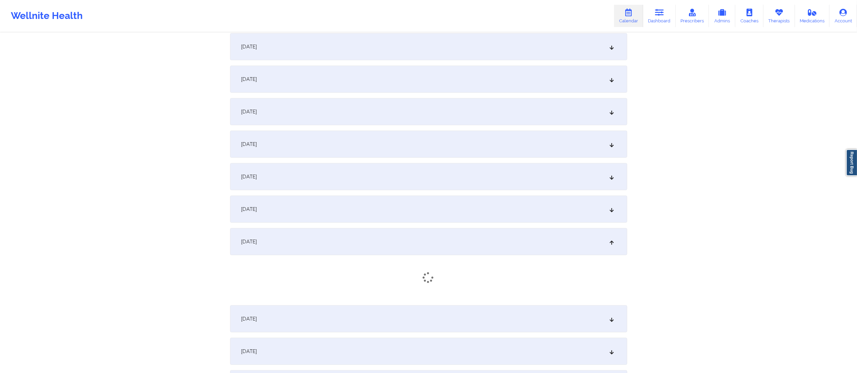
scroll to position [493, 0]
click at [378, 203] on div "[DATE]" at bounding box center [428, 208] width 397 height 27
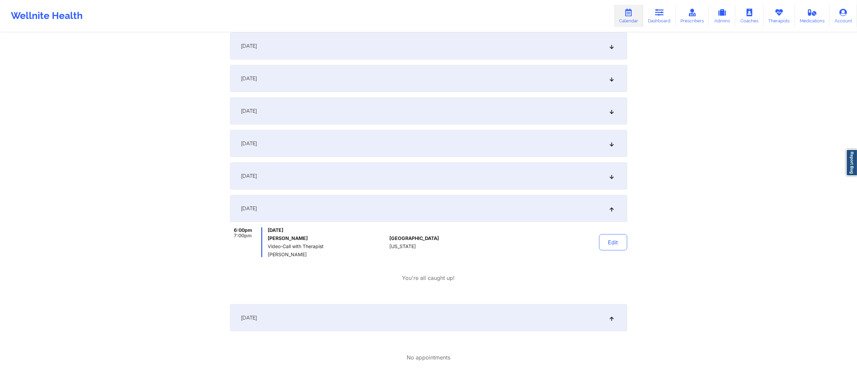
click at [422, 318] on div "[DATE]" at bounding box center [428, 318] width 397 height 27
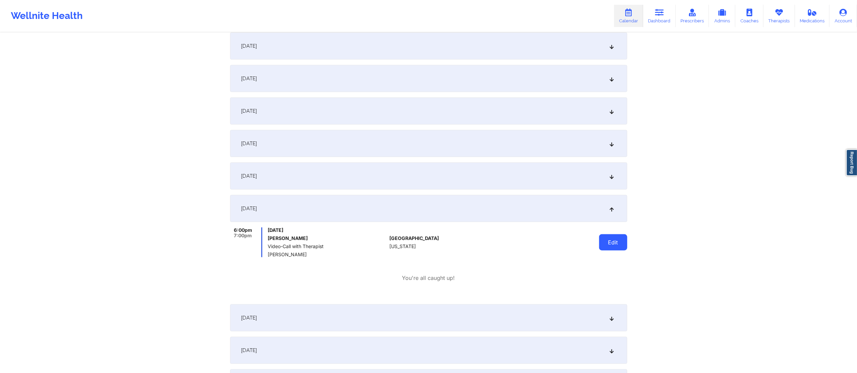
click at [617, 241] on button "Edit" at bounding box center [613, 243] width 28 height 16
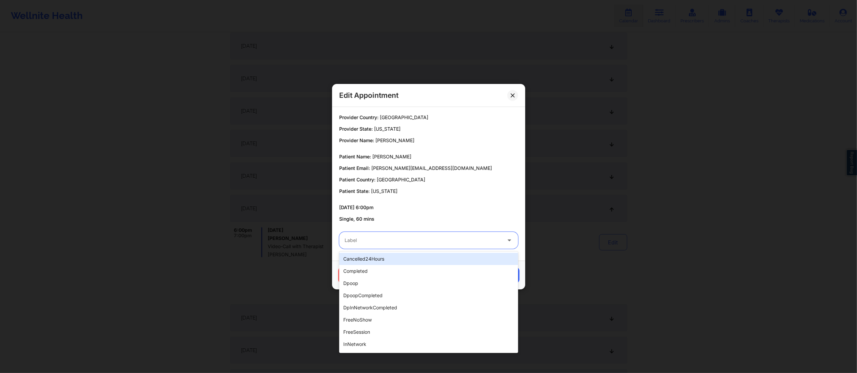
click at [460, 240] on div at bounding box center [423, 241] width 157 height 8
click at [385, 270] on div "completed" at bounding box center [428, 271] width 179 height 12
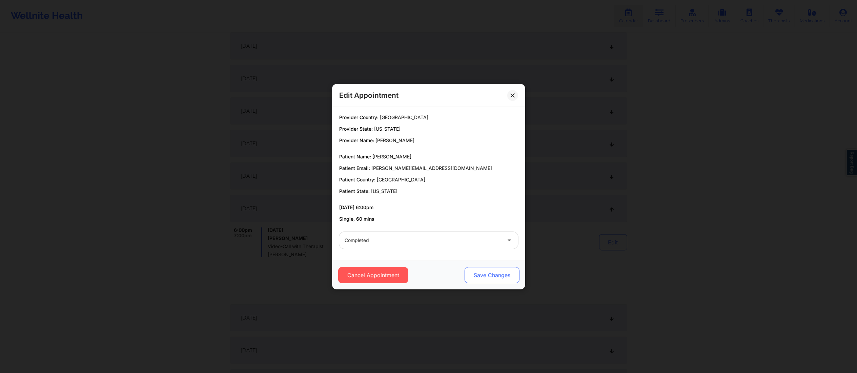
click at [499, 275] on button "Save Changes" at bounding box center [491, 275] width 55 height 16
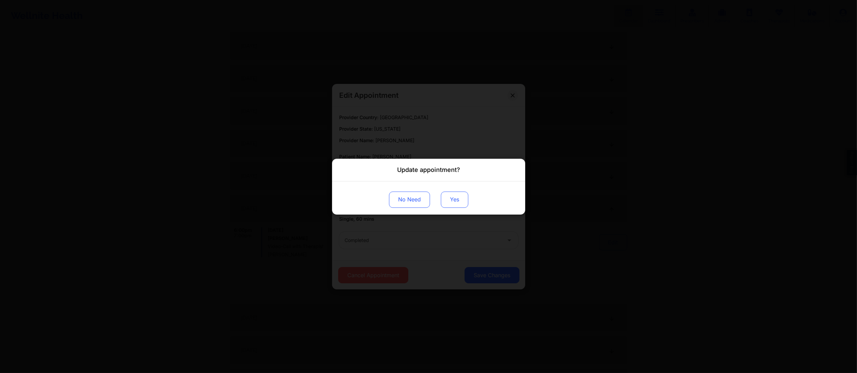
click at [460, 205] on button "Yes" at bounding box center [454, 199] width 27 height 16
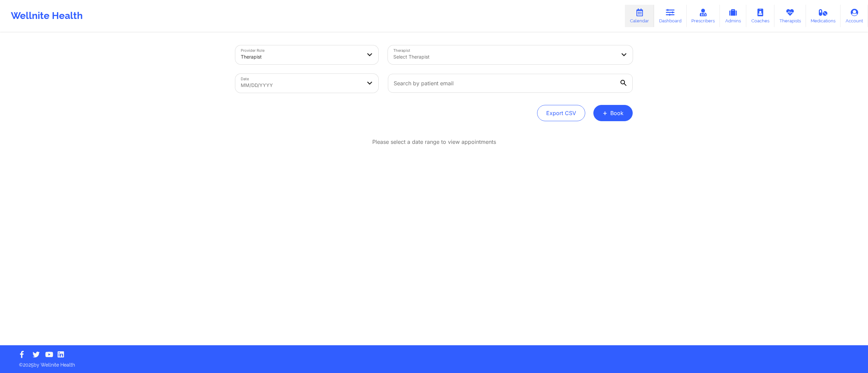
click at [284, 85] on body "Wellnite Health Calendar Dashboard Prescribers Admins Coaches Therapists Medica…" at bounding box center [434, 186] width 868 height 373
select select "2025-8"
select select "2025-9"
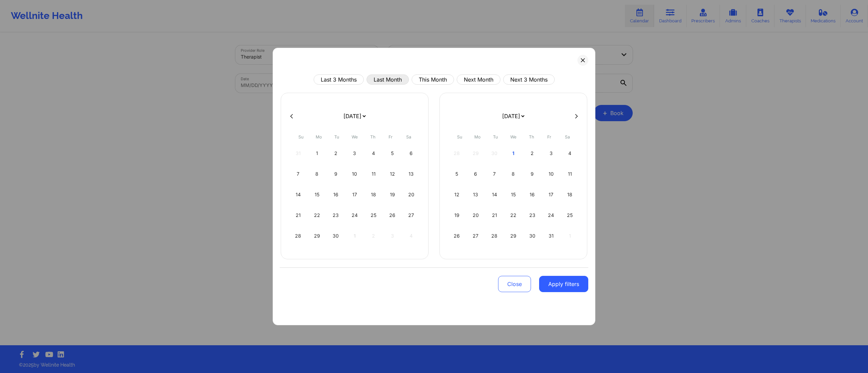
click at [386, 81] on button "Last Month" at bounding box center [387, 80] width 42 height 10
select select "2025-8"
select select "2025-9"
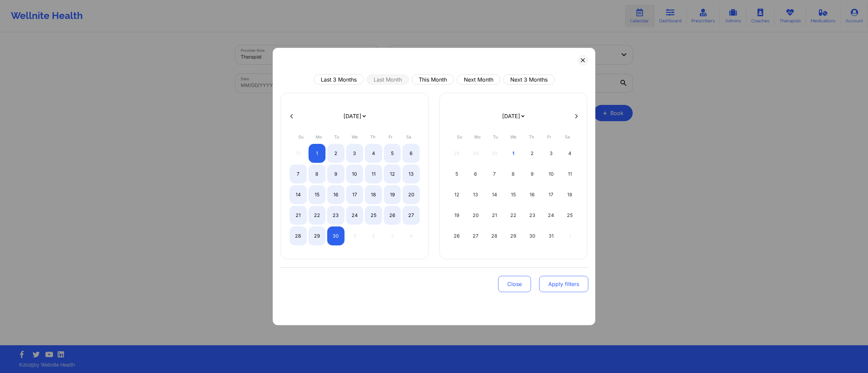
click at [561, 291] on button "Apply filters" at bounding box center [563, 284] width 49 height 16
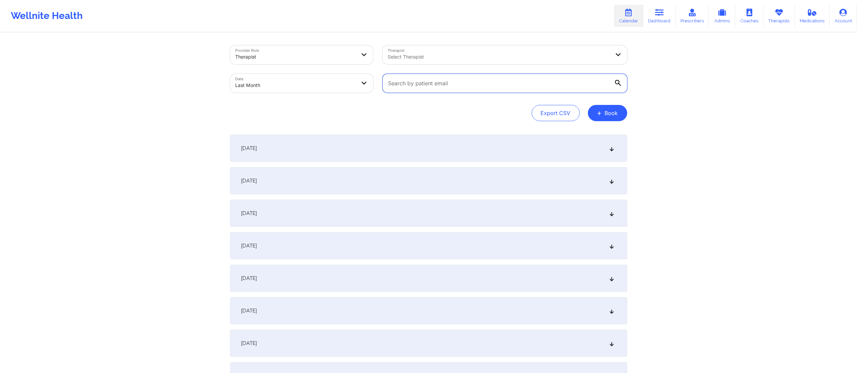
click at [477, 86] on input "text" at bounding box center [505, 83] width 245 height 19
paste input "[PERSON_NAME][EMAIL_ADDRESS][DOMAIN_NAME]"
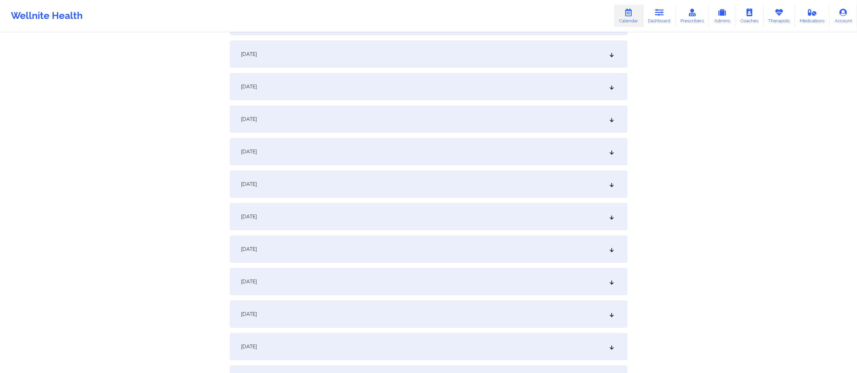
scroll to position [407, 0]
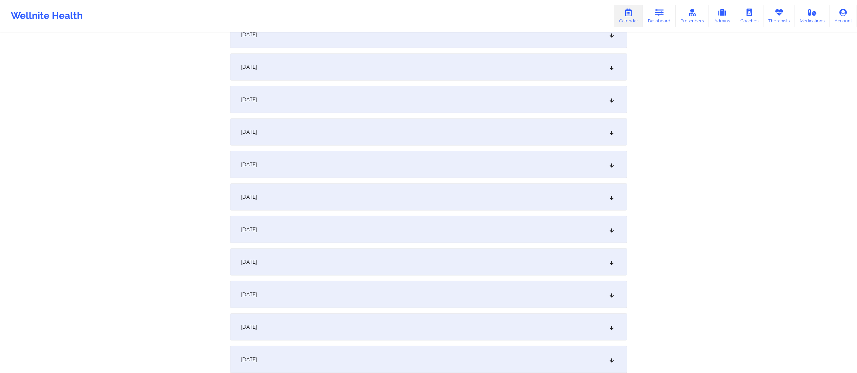
type input "[PERSON_NAME][EMAIL_ADDRESS][DOMAIN_NAME]"
click at [308, 295] on div "[DATE]" at bounding box center [428, 294] width 397 height 27
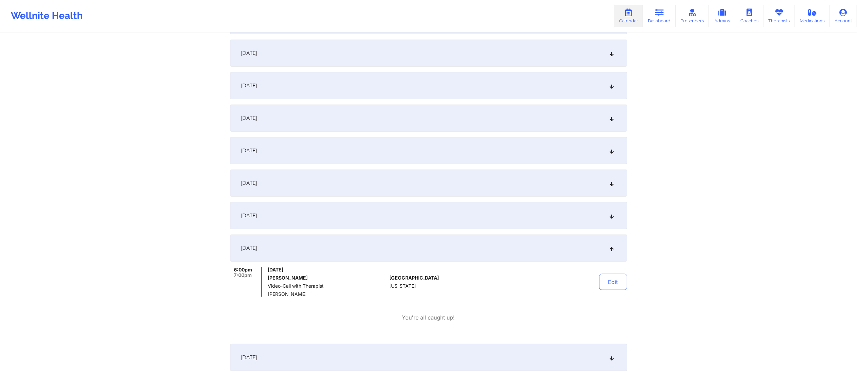
scroll to position [474, 0]
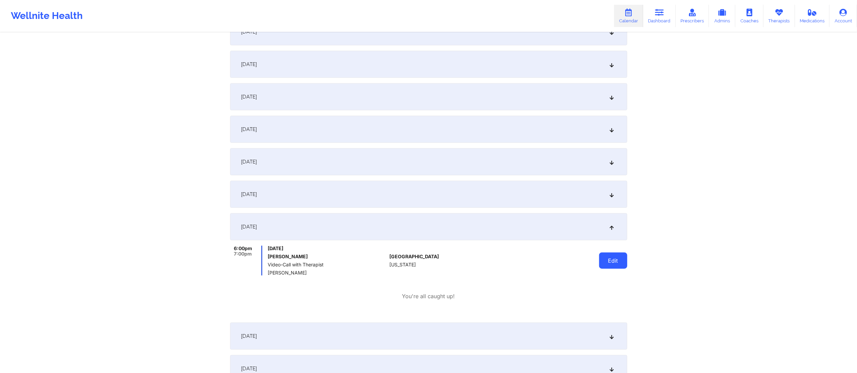
click at [621, 261] on button "Edit" at bounding box center [613, 261] width 28 height 16
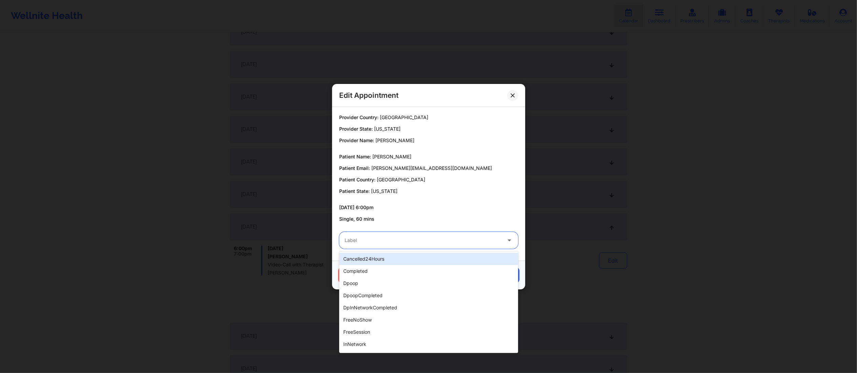
click at [426, 247] on div "Label" at bounding box center [420, 240] width 163 height 17
click at [407, 268] on div "completed" at bounding box center [428, 271] width 179 height 12
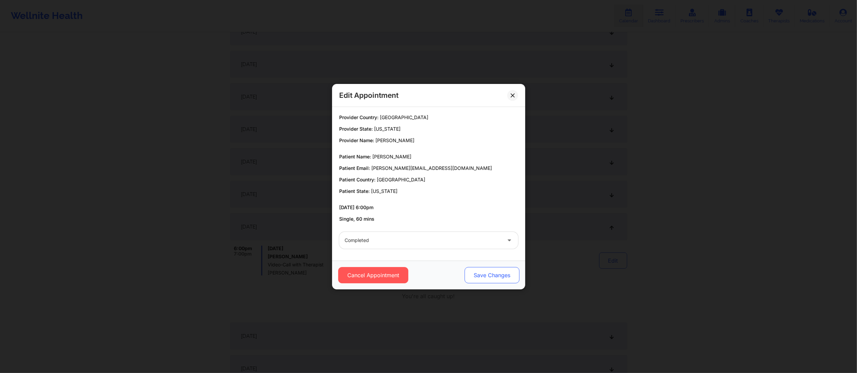
click at [487, 276] on button "Save Changes" at bounding box center [491, 275] width 55 height 16
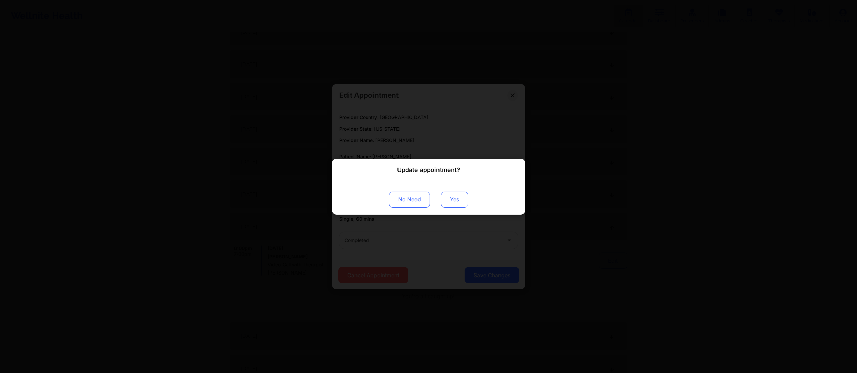
click at [454, 198] on button "Yes" at bounding box center [454, 199] width 27 height 16
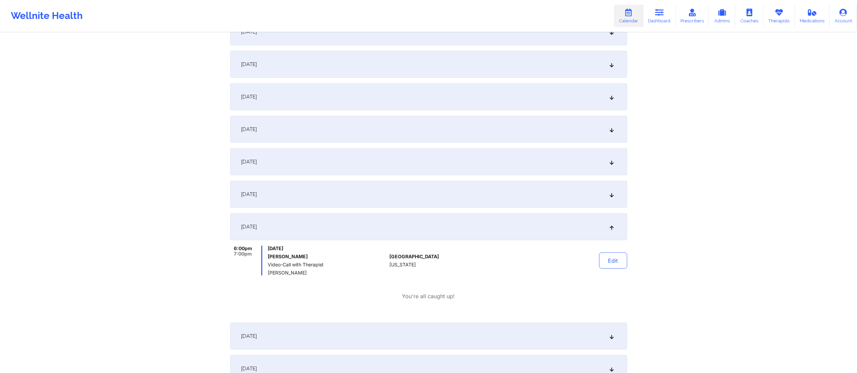
scroll to position [475, 0]
